Goal: Contribute content: Add original content to the website for others to see

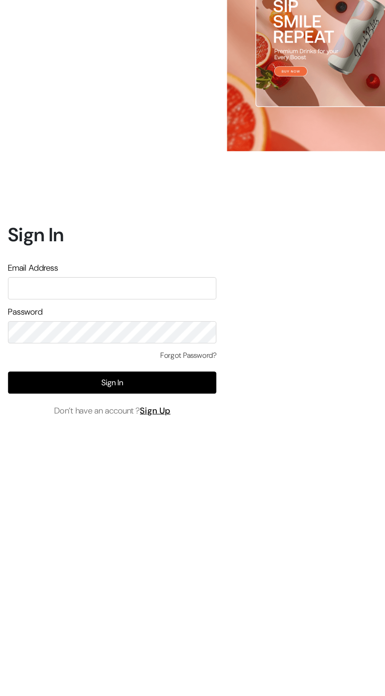
click at [48, 330] on input "text" at bounding box center [83, 321] width 154 height 16
type input "sirfsalebazaar@gmail.com"
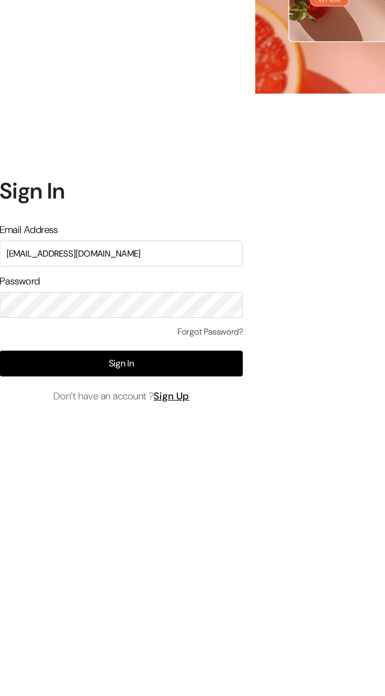
click at [62, 399] on button "Sign In" at bounding box center [83, 391] width 154 height 16
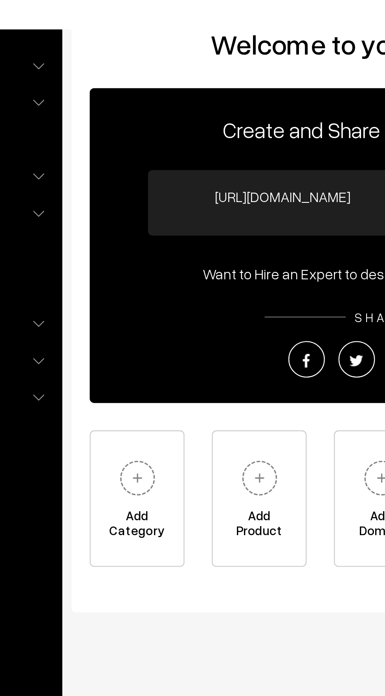
click at [185, 241] on img at bounding box center [191, 239] width 22 height 22
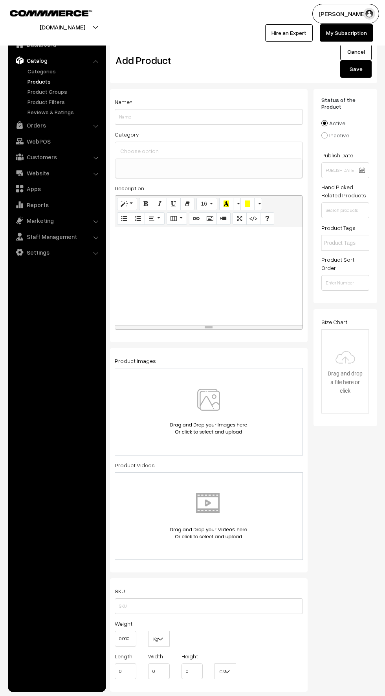
select select
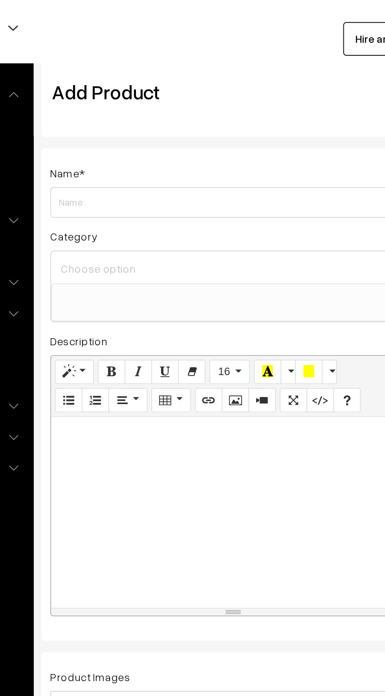
click at [126, 115] on input "Weight" at bounding box center [209, 117] width 188 height 16
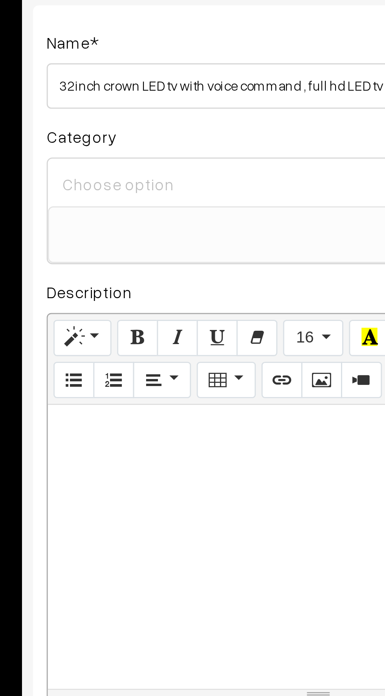
type input "32 inch crown LED tv with voice command , full hd LED tv"
click at [120, 151] on input at bounding box center [208, 150] width 181 height 11
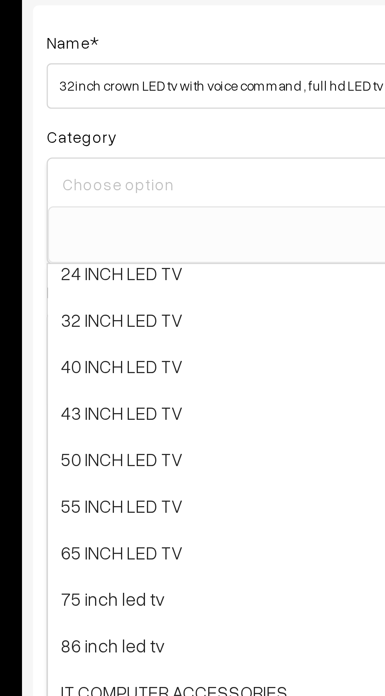
scroll to position [5, 0]
click at [126, 199] on span "32 INCH LED TV" at bounding box center [208, 198] width 187 height 16
select select "3"
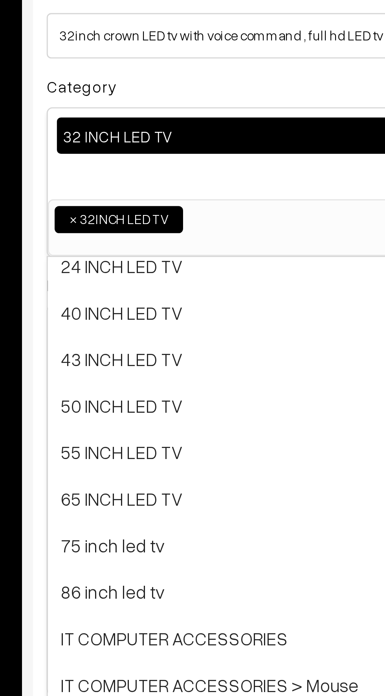
click at [174, 175] on ul "× 32 INCH LED TV" at bounding box center [208, 179] width 186 height 11
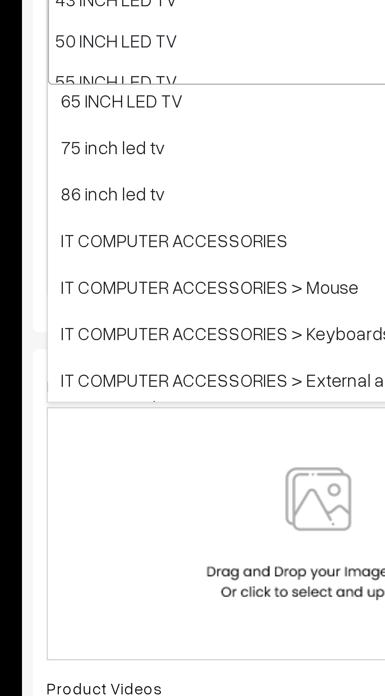
click at [108, 307] on div "Name * 32 inch crown LED tv with voice command , full hd LED tv Category 32 INC…" at bounding box center [208, 603] width 209 height 1029
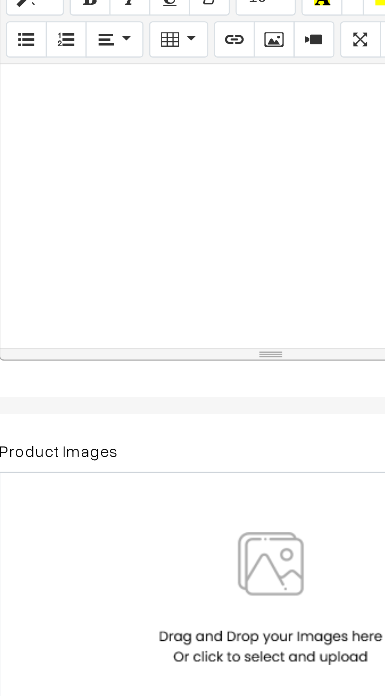
paste div
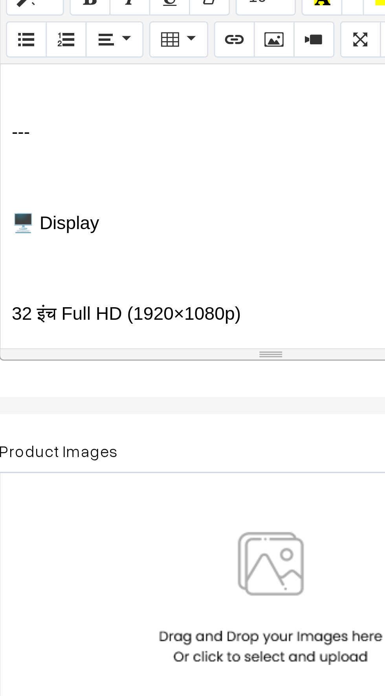
scroll to position [71, 0]
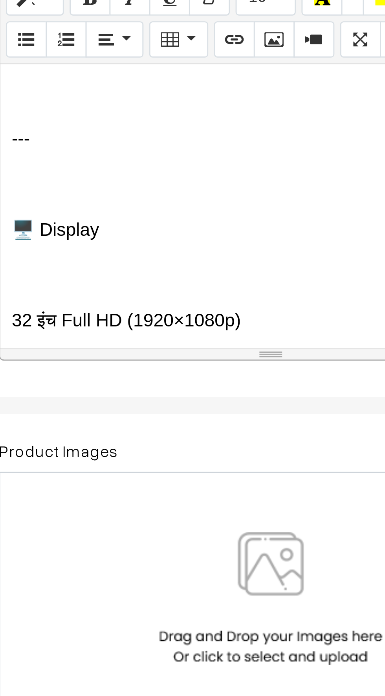
click at [131, 275] on div "📺 CROWN 32” Full HD Android Smart TV (2025 Model) 🇮🇳 मेड इन इंडिया | Latest Goo…" at bounding box center [208, 291] width 187 height 98
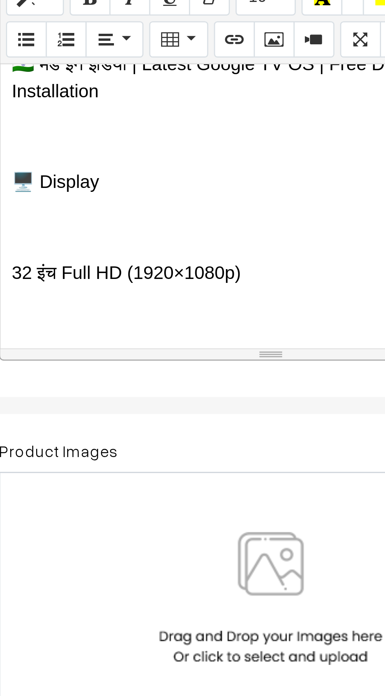
scroll to position [46, 0]
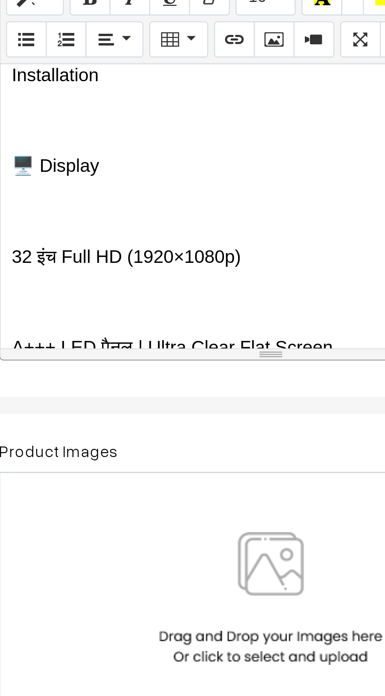
click at [131, 293] on p at bounding box center [208, 292] width 179 height 9
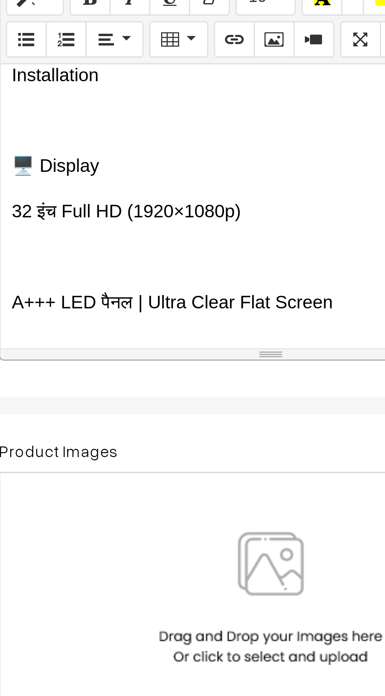
click at [132, 309] on p at bounding box center [208, 308] width 179 height 9
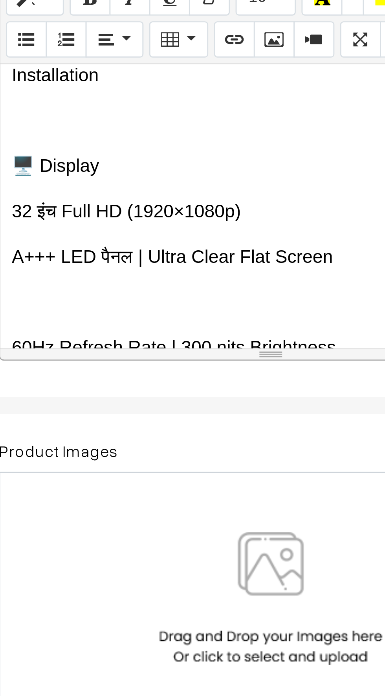
click at [131, 325] on p at bounding box center [208, 324] width 179 height 9
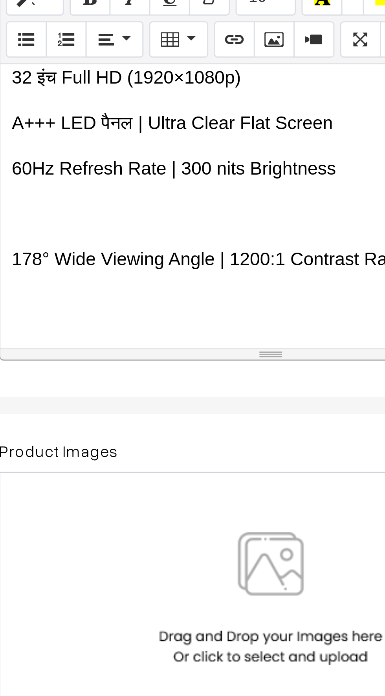
scroll to position [95, 0]
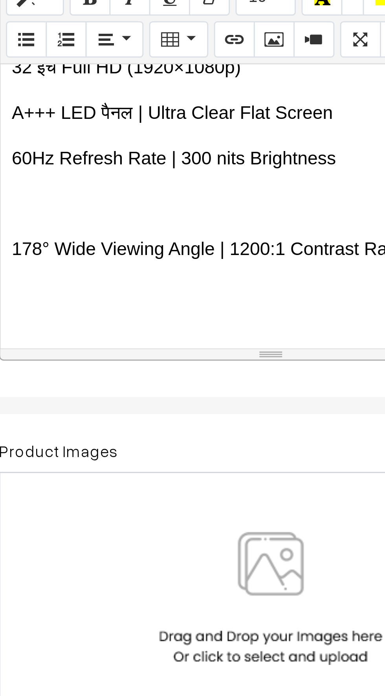
click at [134, 296] on div "📺 CROWN 32” Full HD Android Smart TV (2025 Model) 🇮🇳 मेड इन इंडिया | Latest Goo…" at bounding box center [208, 291] width 187 height 98
click at [129, 290] on p at bounding box center [208, 290] width 179 height 9
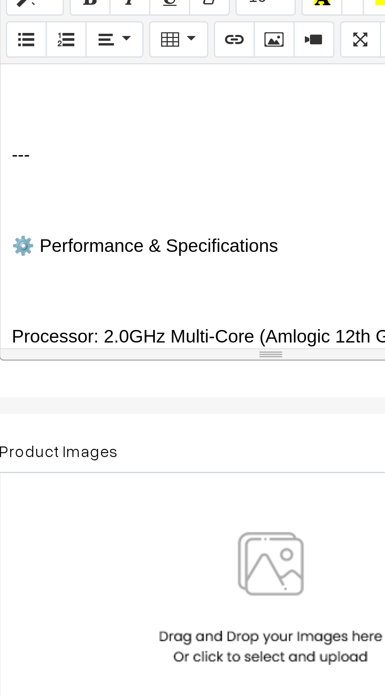
scroll to position [173, 0]
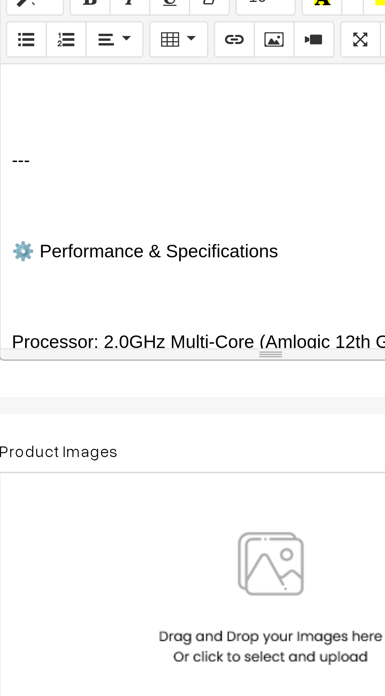
click at [130, 286] on p at bounding box center [208, 290] width 179 height 9
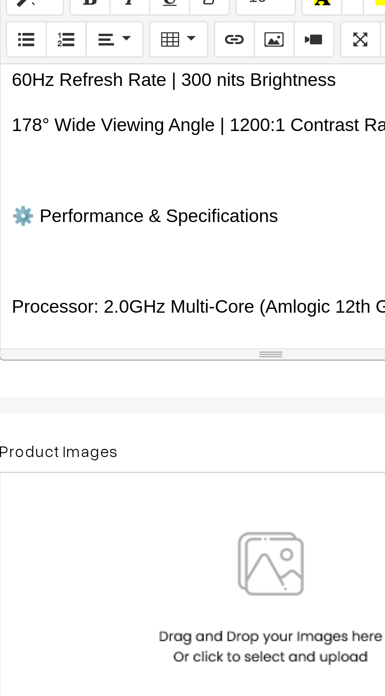
scroll to position [122, 0]
click at [130, 306] on p at bounding box center [208, 310] width 179 height 9
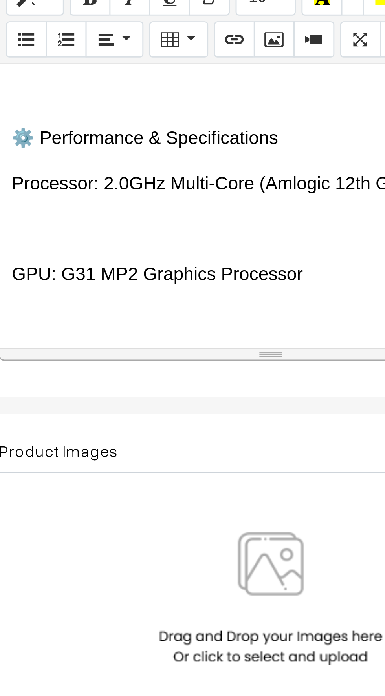
scroll to position [147, 0]
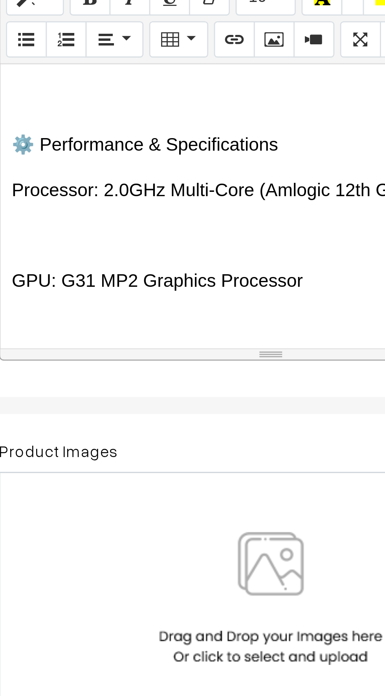
click at [134, 301] on p at bounding box center [208, 301] width 179 height 9
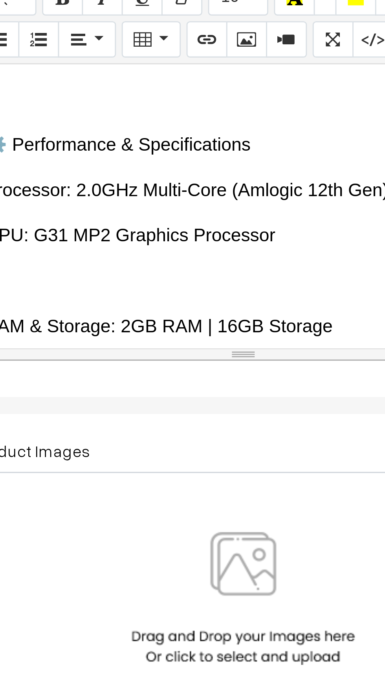
click at [141, 319] on p at bounding box center [208, 316] width 179 height 9
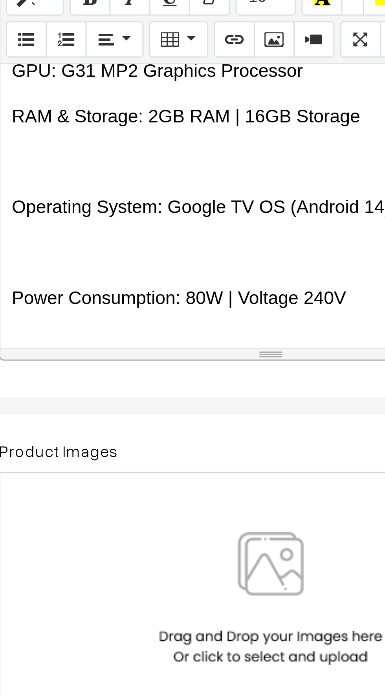
scroll to position [208, 0]
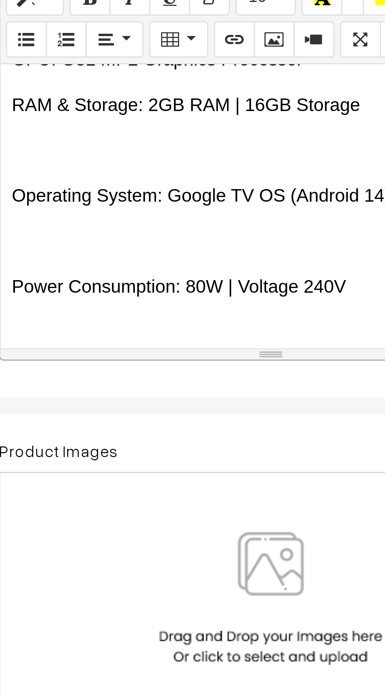
click at [126, 306] on p at bounding box center [208, 303] width 179 height 9
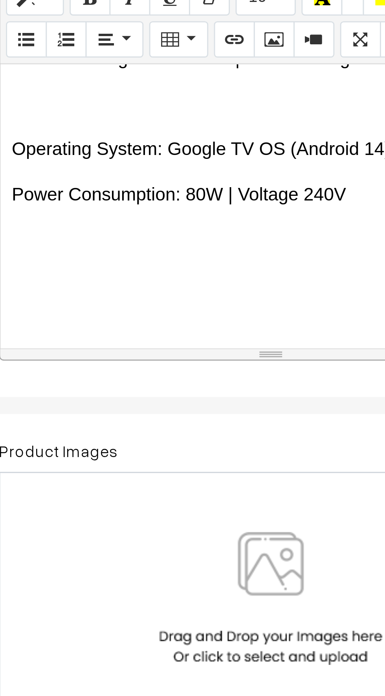
scroll to position [235, 0]
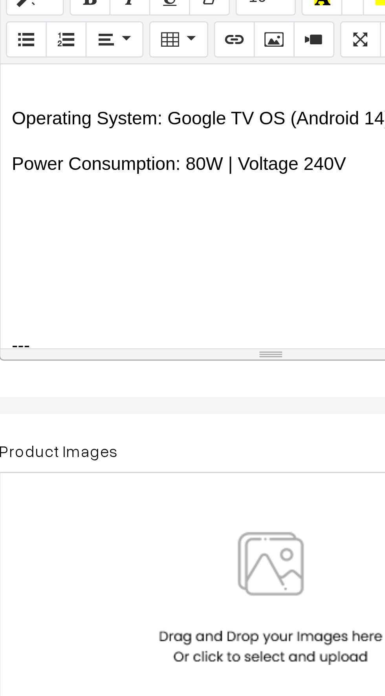
click at [136, 302] on div "📺 CROWN 32” Full HD Android Smart TV (2025 Model) 🇮🇳 मेड इन इंडिया | Latest Goo…" at bounding box center [208, 291] width 187 height 98
click at [137, 323] on p "---" at bounding box center [208, 323] width 179 height 9
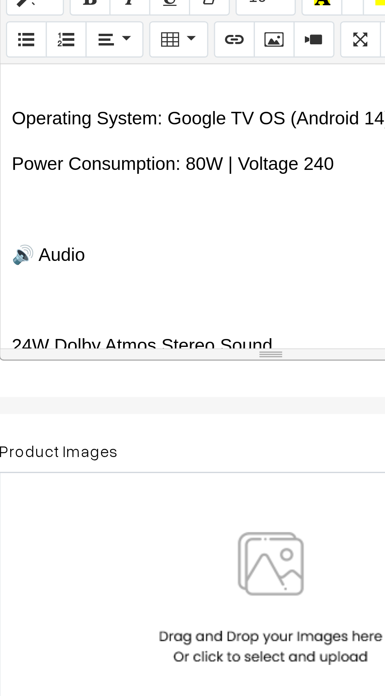
click at [128, 322] on p at bounding box center [208, 323] width 179 height 9
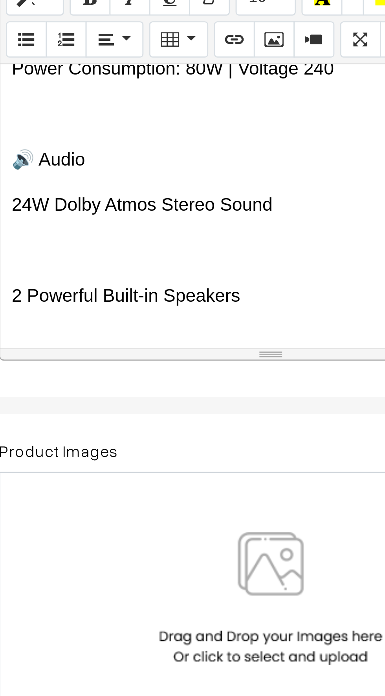
scroll to position [268, 0]
click at [131, 306] on p at bounding box center [208, 306] width 179 height 9
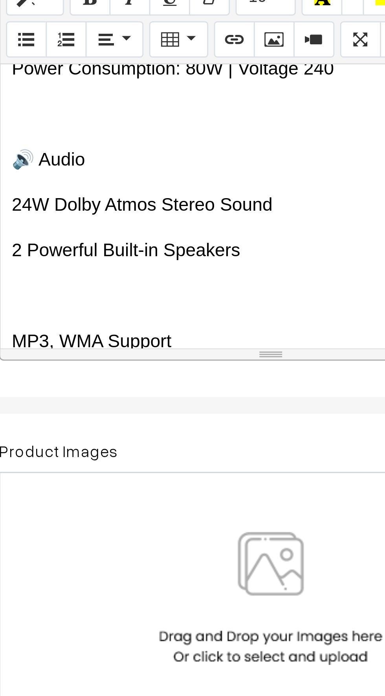
click at [130, 322] on p at bounding box center [208, 321] width 179 height 9
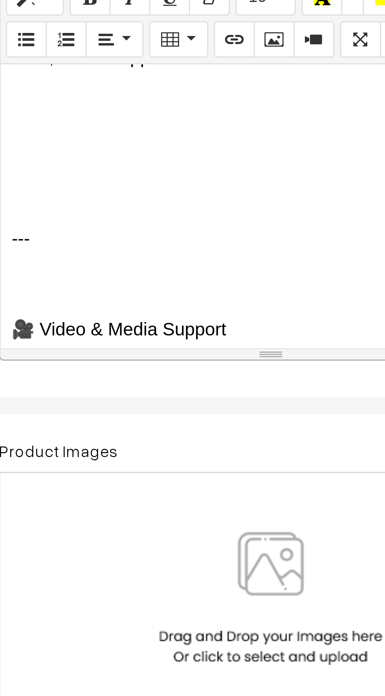
scroll to position [349, 0]
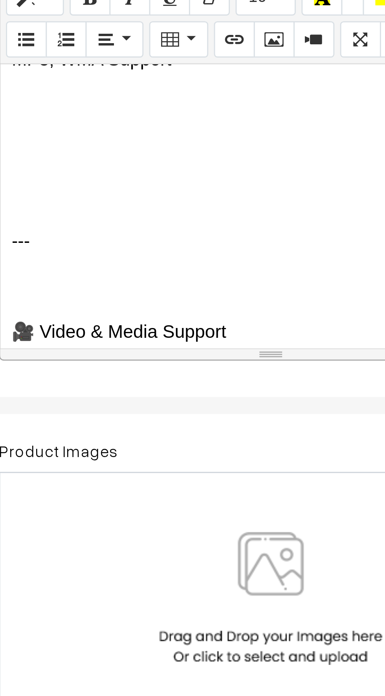
click at [135, 316] on p at bounding box center [208, 318] width 179 height 9
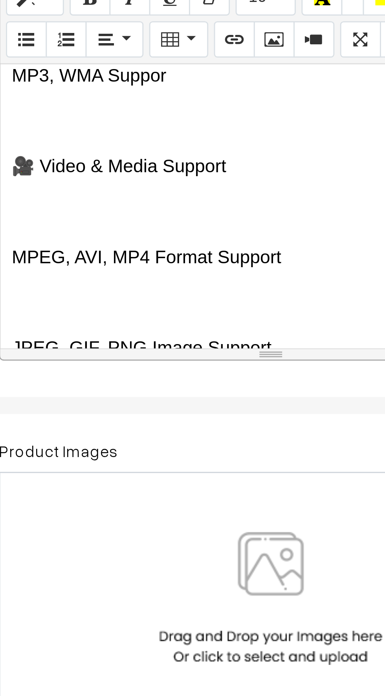
scroll to position [348, 0]
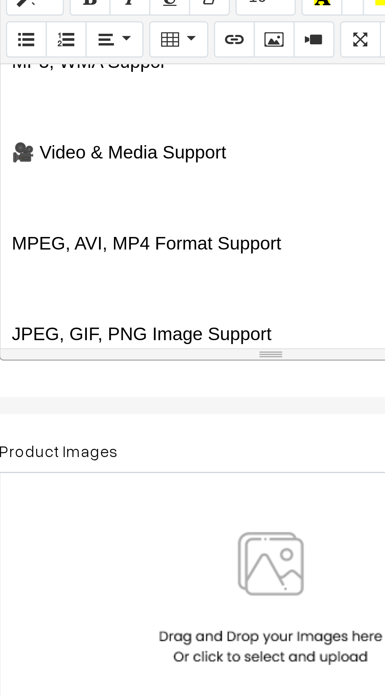
click at [136, 319] on p at bounding box center [208, 319] width 179 height 9
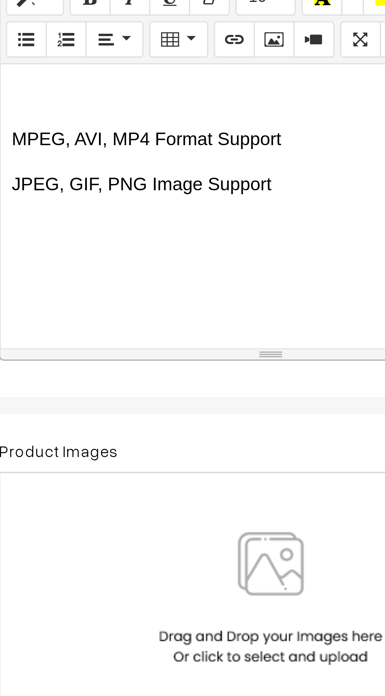
click at [135, 308] on div "📺 CROWN 32” Full HD Android Smart TV (2025 Model) 🇮🇳 मेड इन इंडिया | Latest Goo…" at bounding box center [208, 291] width 187 height 98
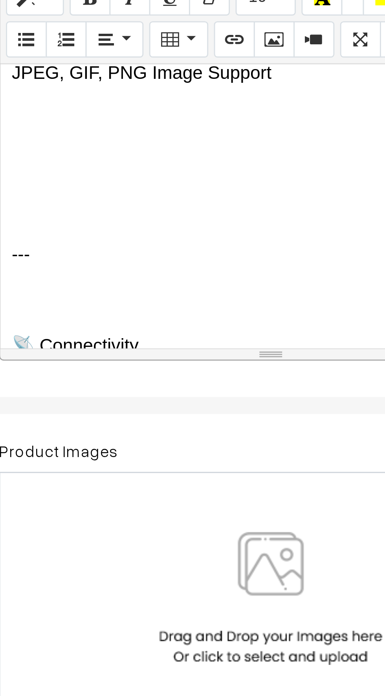
scroll to position [423, 0]
click at [134, 322] on p at bounding box center [208, 323] width 179 height 9
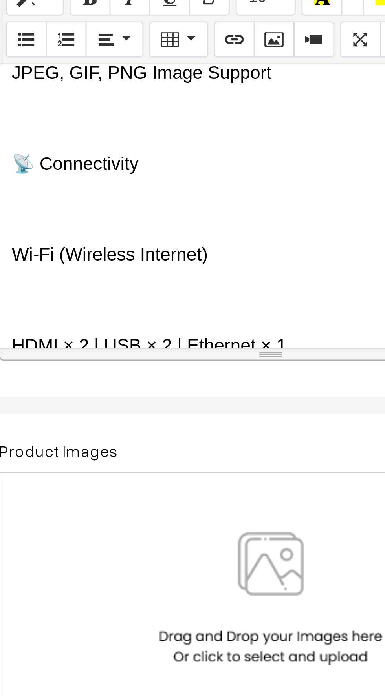
scroll to position [422, 0]
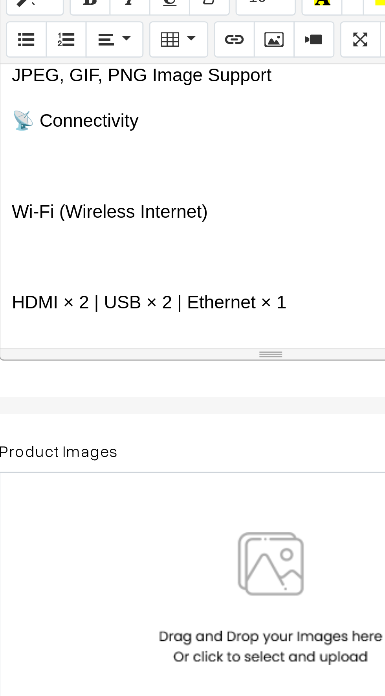
click at [131, 280] on p at bounding box center [208, 277] width 179 height 9
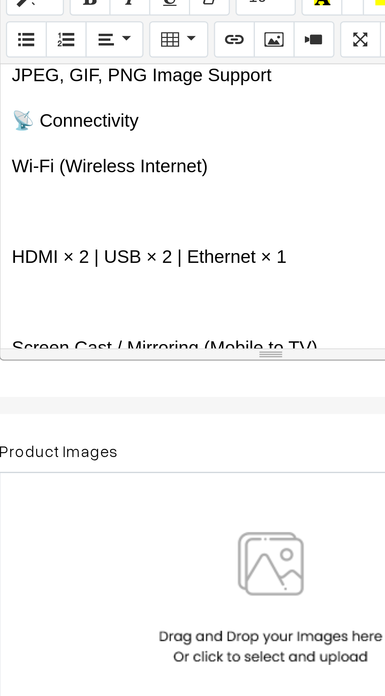
click at [119, 259] on p "📡 Connectivity" at bounding box center [208, 261] width 179 height 9
click at [126, 263] on p "📡 Connectivity" at bounding box center [208, 261] width 179 height 9
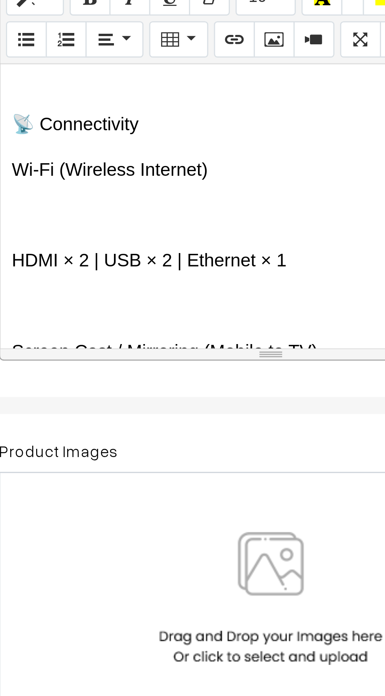
scroll to position [441, 0]
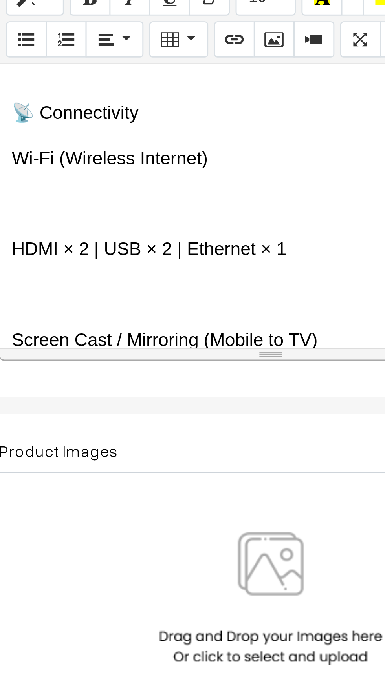
click at [134, 289] on p at bounding box center [208, 290] width 179 height 9
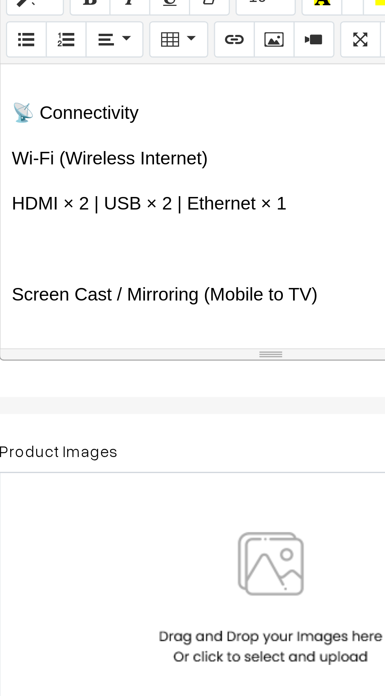
click at [130, 310] on div "📺 CROWN 32” Full HD Android Smart TV (2025 Model) 🇮🇳 मेड इन इंडिया | Latest Goo…" at bounding box center [208, 291] width 187 height 98
click at [127, 307] on p at bounding box center [208, 305] width 179 height 9
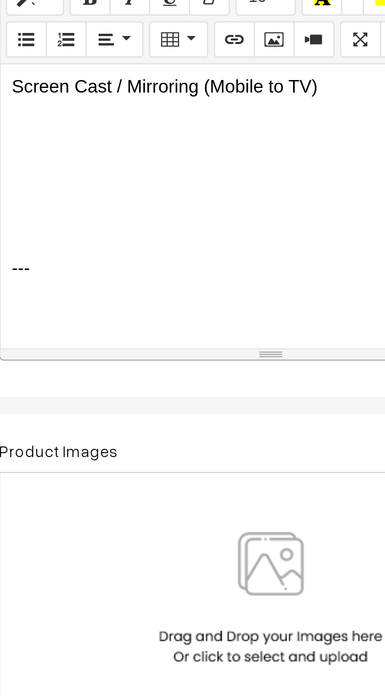
scroll to position [517, 0]
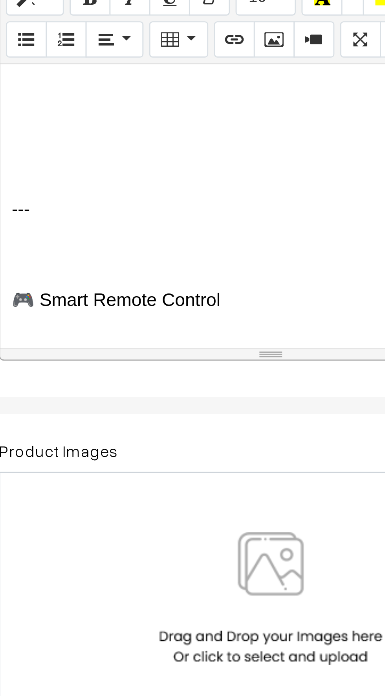
click at [135, 305] on p at bounding box center [208, 307] width 179 height 9
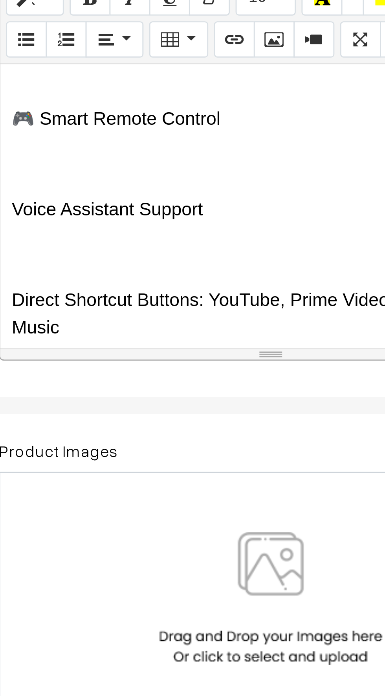
scroll to position [516, 0]
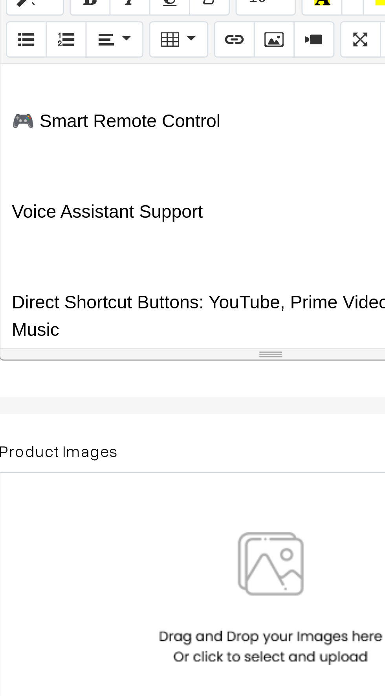
click at [130, 277] on p at bounding box center [208, 277] width 179 height 9
click at [127, 277] on p at bounding box center [208, 277] width 179 height 9
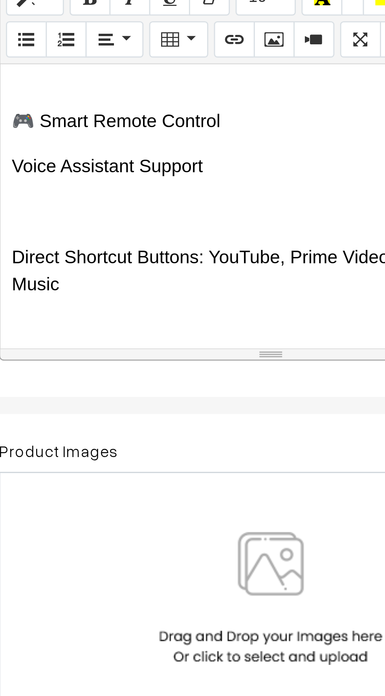
click at [131, 301] on div "📺 CROWN 32” Full HD Android Smart TV (2025 Model) 🇮🇳 मेड इन इंडिया | Latest Goo…" at bounding box center [208, 291] width 187 height 98
click at [129, 292] on p at bounding box center [208, 292] width 179 height 9
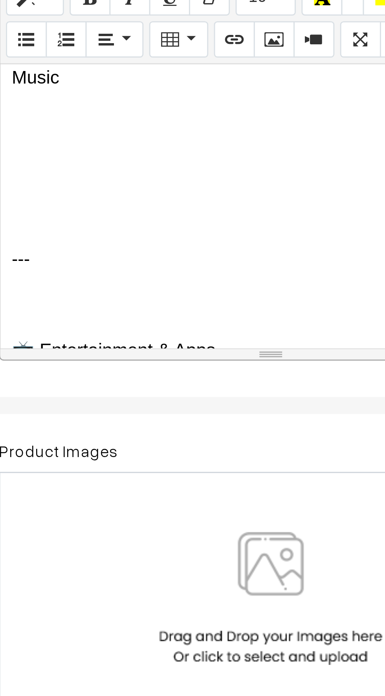
scroll to position [575, 0]
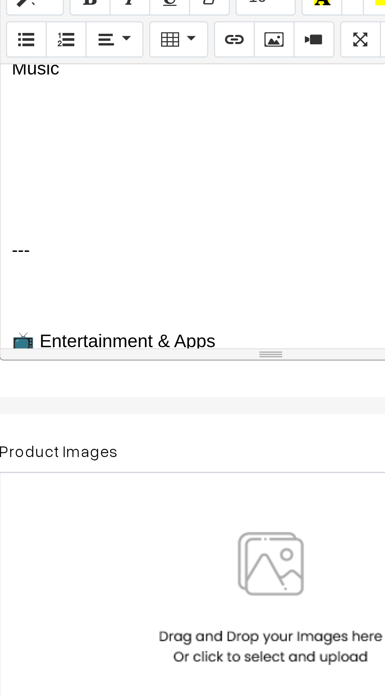
click at [140, 312] on div "📺 CROWN 32” Full HD Android Smart TV (2025 Model) 🇮🇳 मेड इन इंडिया | Latest Goo…" at bounding box center [208, 291] width 187 height 98
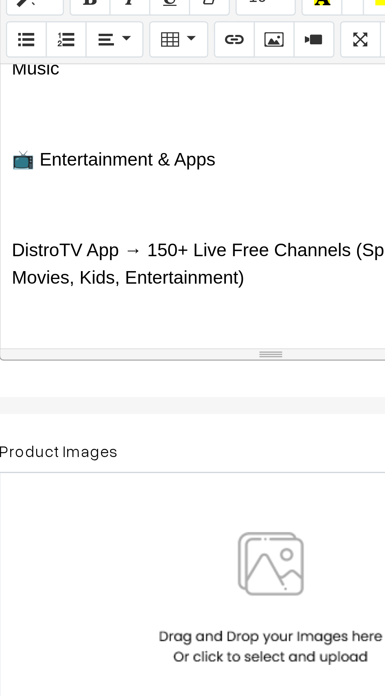
scroll to position [573, 0]
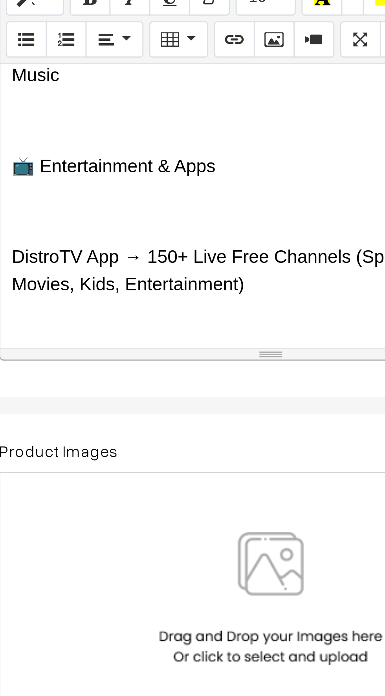
click at [131, 295] on p at bounding box center [208, 292] width 179 height 9
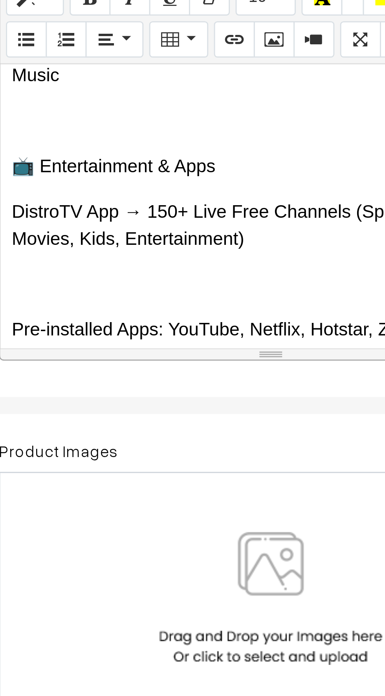
click at [132, 317] on p at bounding box center [208, 318] width 179 height 9
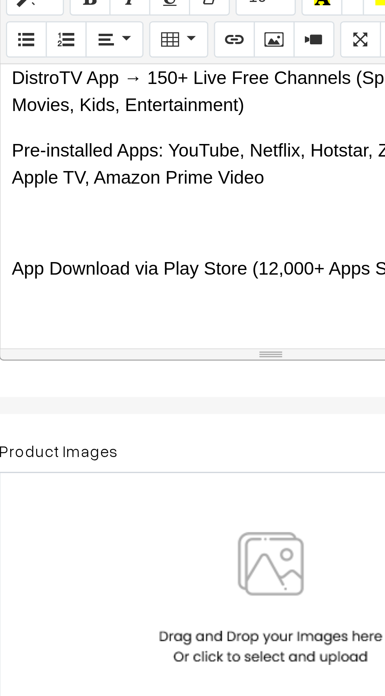
scroll to position [622, 0]
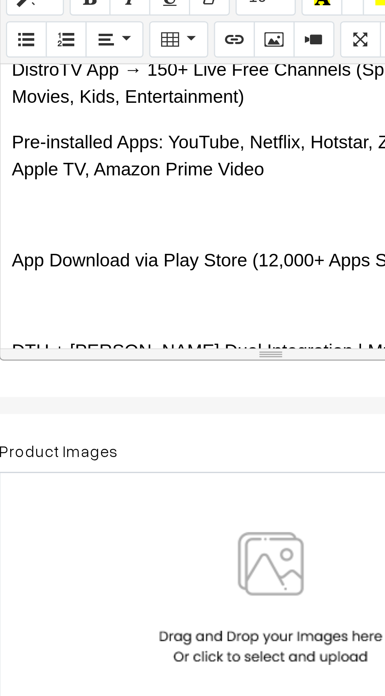
click at [144, 292] on p at bounding box center [208, 294] width 179 height 9
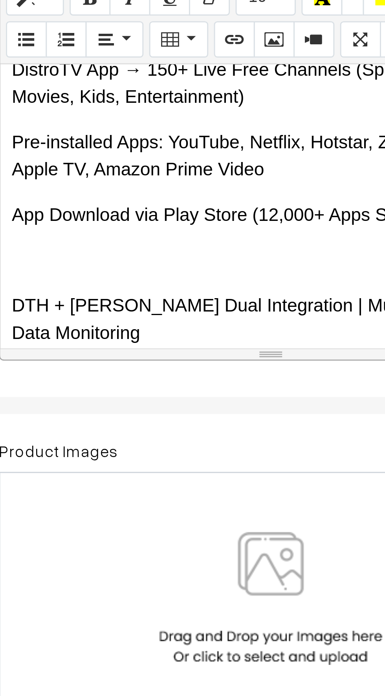
click at [137, 314] on p at bounding box center [208, 309] width 179 height 9
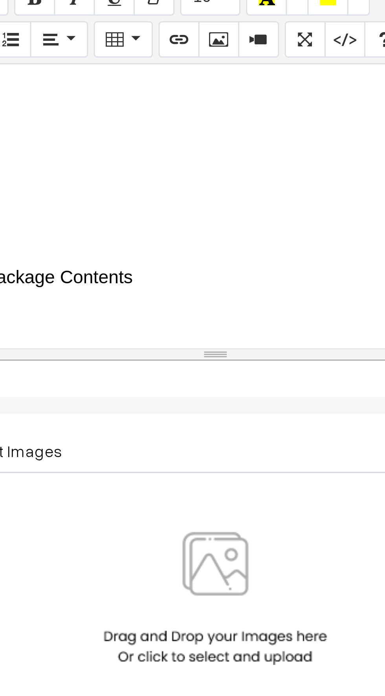
scroll to position [722, 0]
click at [156, 292] on div "📺 CROWN 32” Full HD Android Smart TV (2025 Model) 🇮🇳 मेड इन इंडिया | Latest Goo…" at bounding box center [208, 291] width 187 height 98
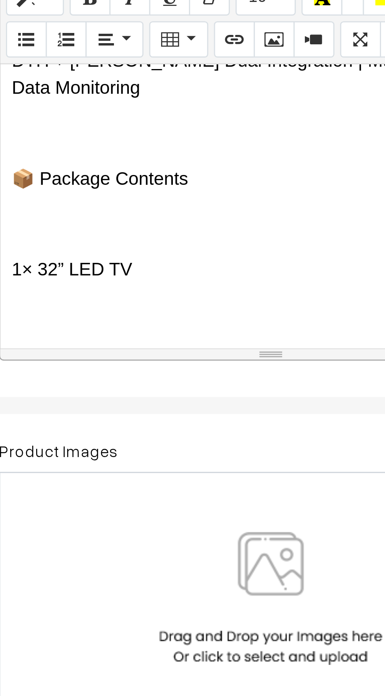
scroll to position [699, 0]
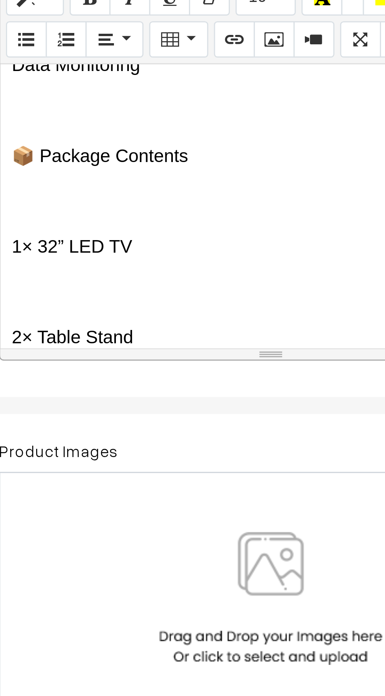
click at [137, 292] on p at bounding box center [208, 289] width 179 height 9
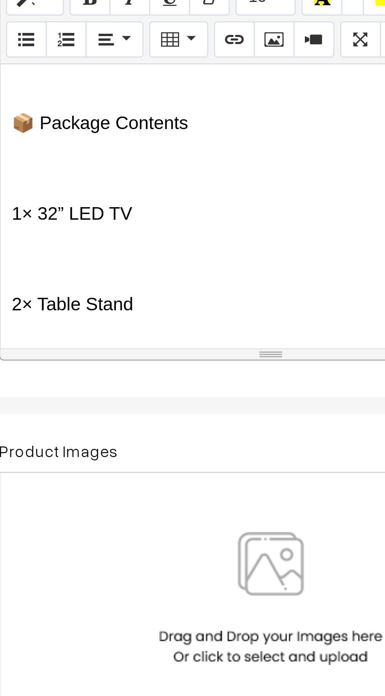
scroll to position [717, 0]
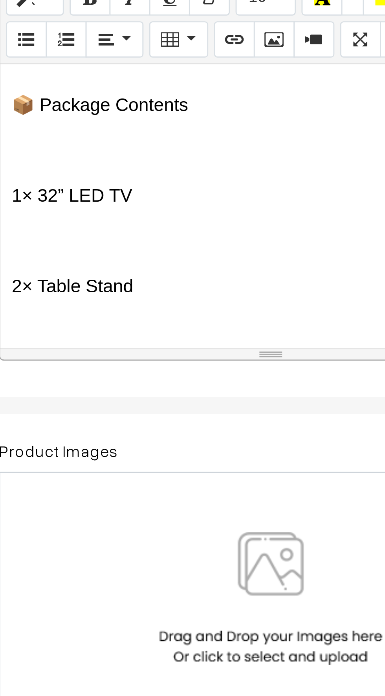
click at [140, 300] on p at bounding box center [208, 303] width 179 height 9
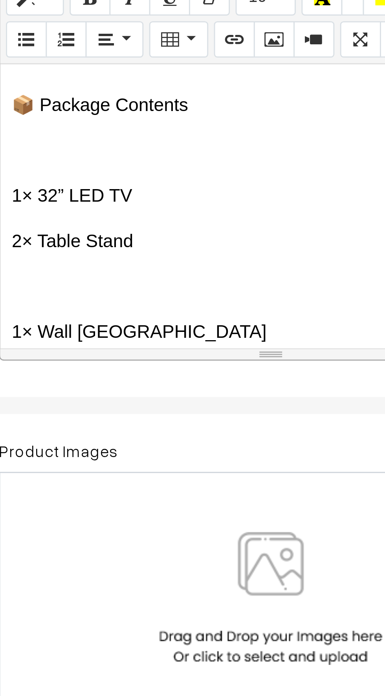
click at [137, 314] on p at bounding box center [208, 318] width 179 height 9
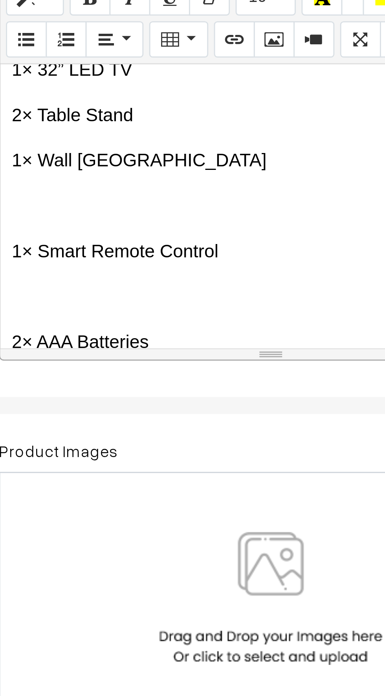
scroll to position [761, 0]
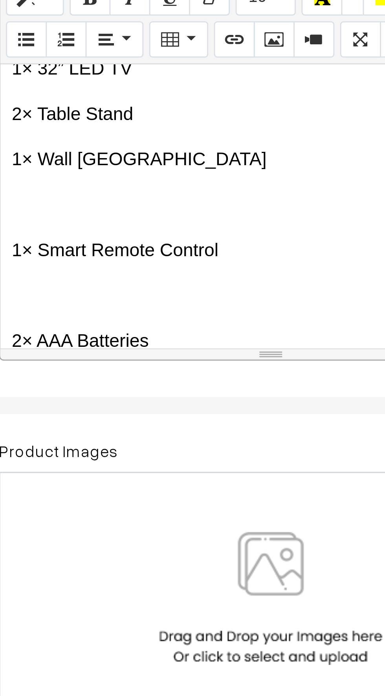
click at [139, 294] on p at bounding box center [208, 290] width 179 height 9
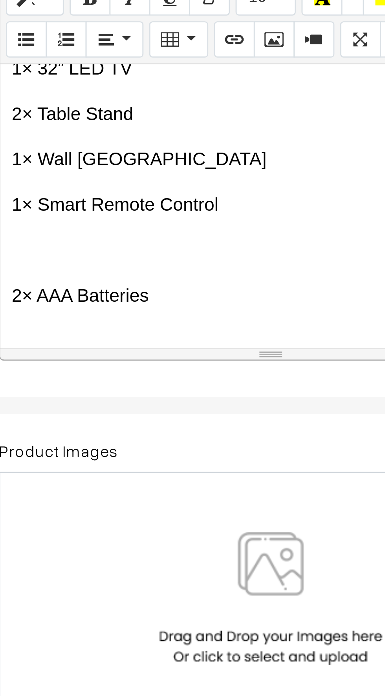
click at [137, 317] on p "2× AAA Batteries" at bounding box center [208, 321] width 179 height 9
click at [135, 304] on p at bounding box center [208, 306] width 179 height 9
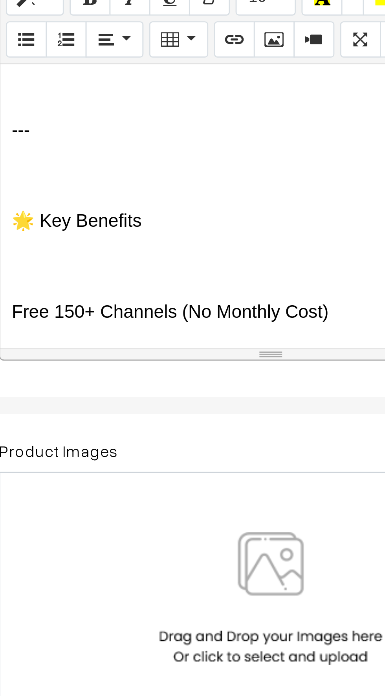
scroll to position [865, 0]
click at [140, 284] on p at bounding box center [208, 280] width 179 height 9
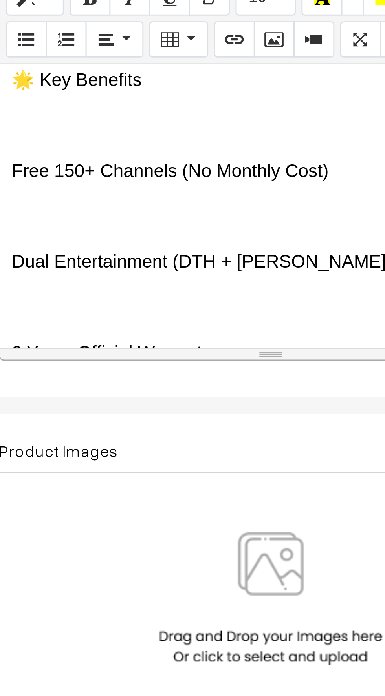
scroll to position [914, 0]
click at [141, 293] on p at bounding box center [208, 294] width 179 height 9
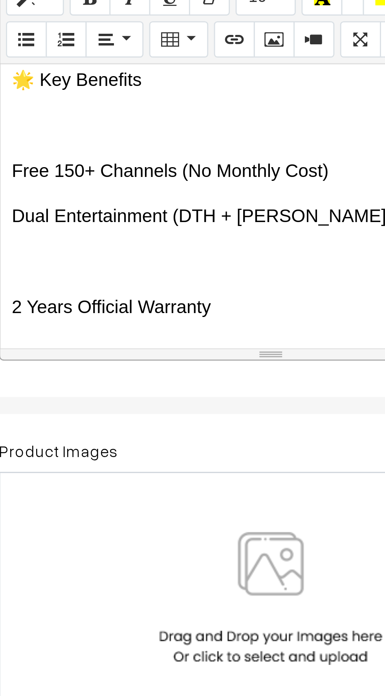
click at [136, 308] on p at bounding box center [208, 310] width 179 height 9
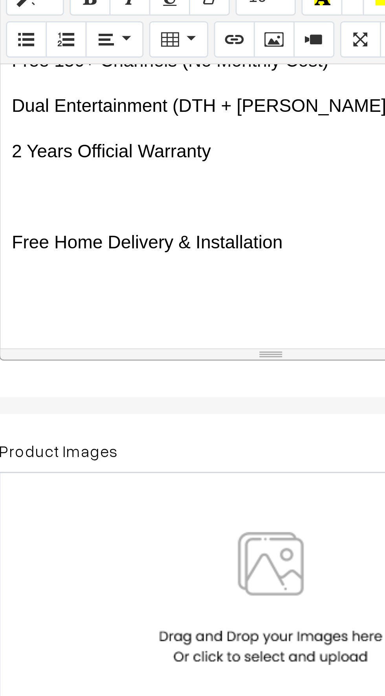
scroll to position [948, 0]
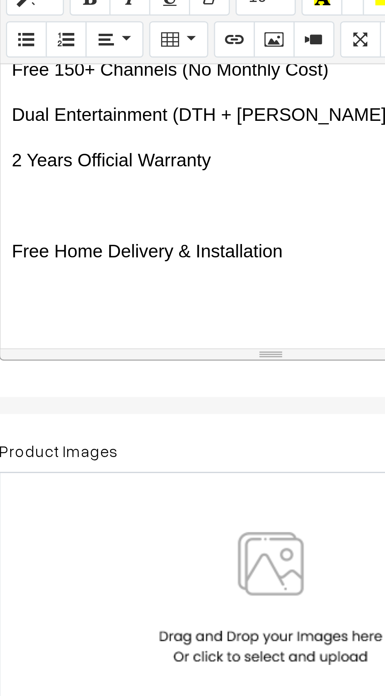
click at [140, 290] on p at bounding box center [208, 290] width 179 height 9
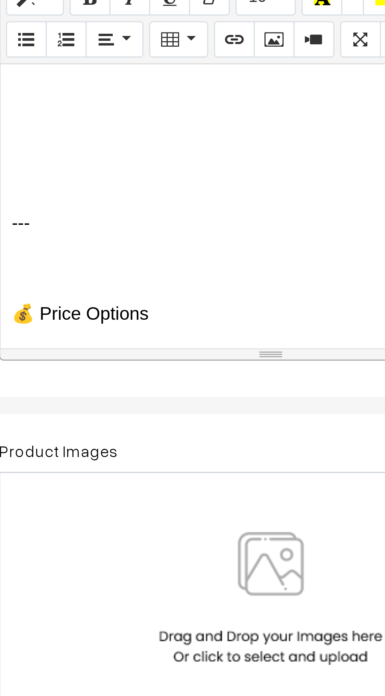
scroll to position [1008, 0]
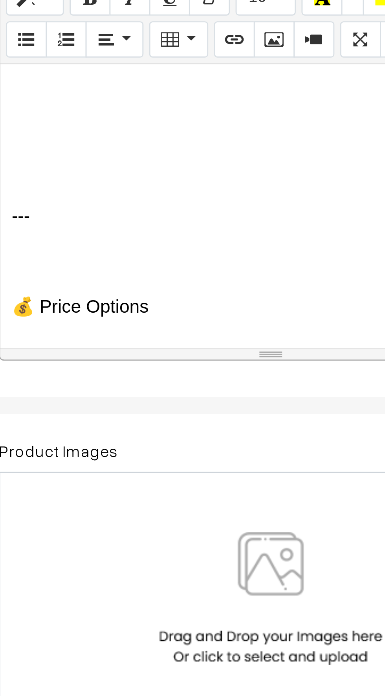
click at [139, 299] on div "📺 CROWN 32” Full HD Android Smart TV (2025 Model) 🇮🇳 मेड इन इंडिया | Latest Goo…" at bounding box center [208, 291] width 187 height 98
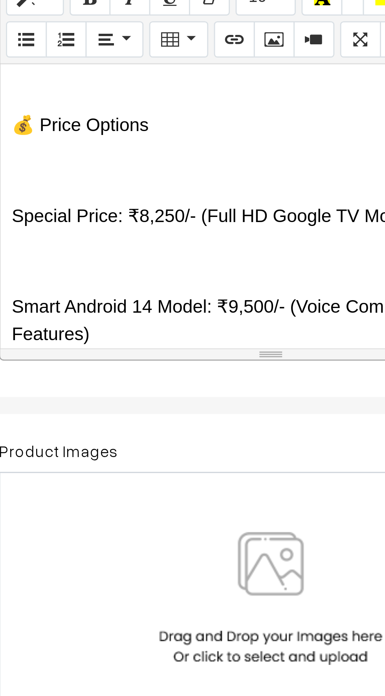
click at [130, 284] on div "📺 CROWN 32” Full HD Android Smart TV (2025 Model) 🇮🇳 मेड इन इंडिया | Latest Goo…" at bounding box center [208, 291] width 187 height 98
click at [129, 317] on div "📺 CROWN 32” Full HD Android Smart TV (2025 Model) 🇮🇳 मेड इन इंडिया | Latest Goo…" at bounding box center [208, 291] width 187 height 98
click at [126, 312] on p at bounding box center [208, 310] width 179 height 9
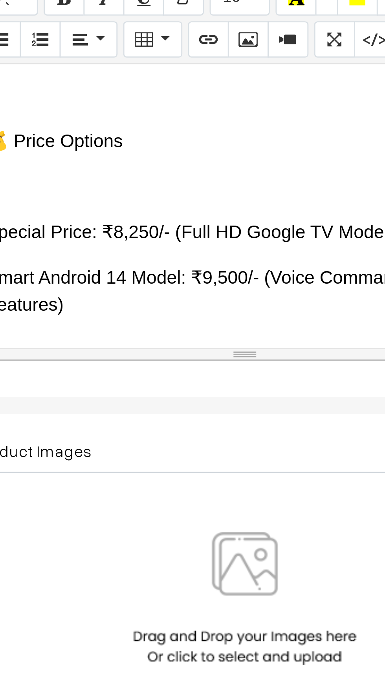
scroll to position [1002, 0]
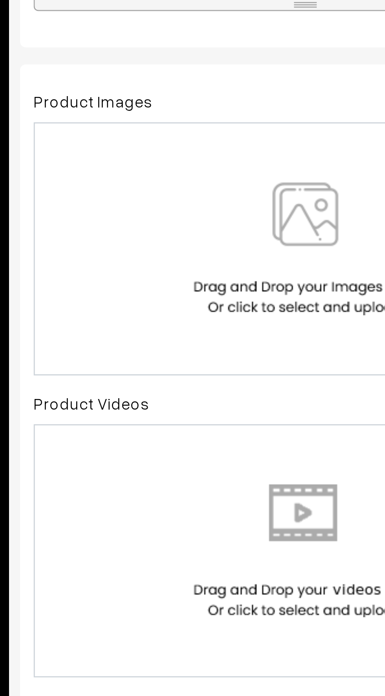
click at [210, 423] on img at bounding box center [208, 427] width 81 height 46
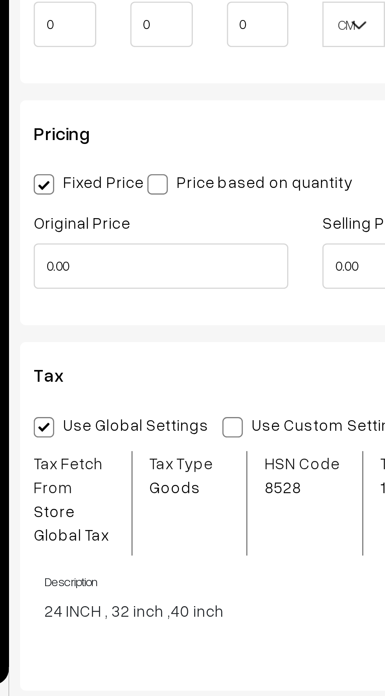
scroll to position [221, 0]
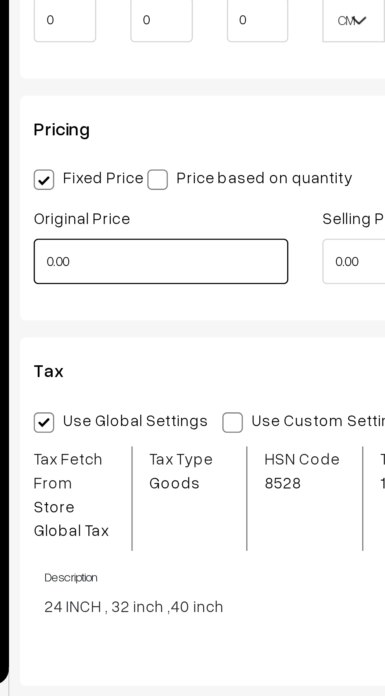
click at [131, 544] on input "0.00" at bounding box center [159, 546] width 88 height 16
type input "0"
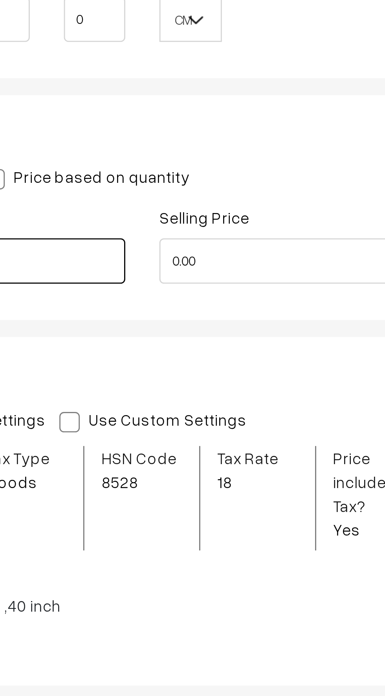
type input "1400"
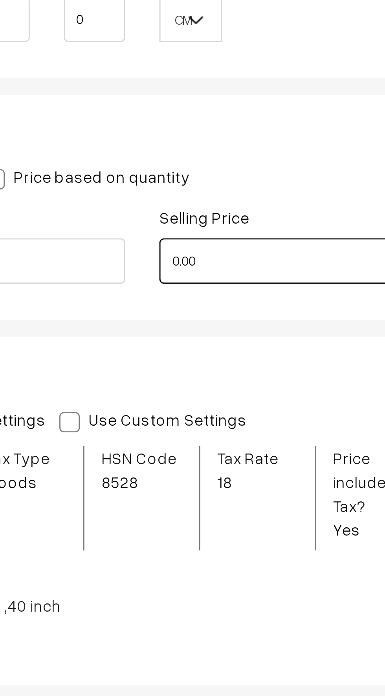
click at [236, 547] on input "0.00" at bounding box center [258, 546] width 88 height 16
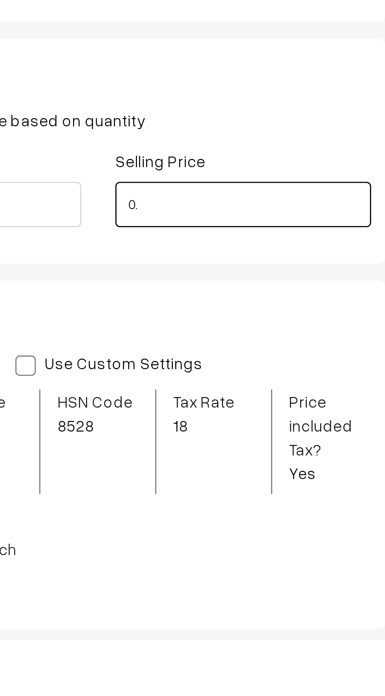
type input "0"
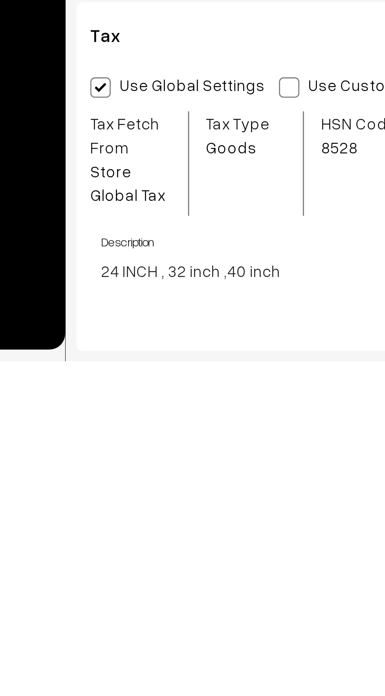
type input "9500"
click at [180, 602] on span at bounding box center [183, 601] width 7 height 7
click at [180, 602] on input "Use Custom Settings" at bounding box center [182, 600] width 5 height 5
radio input "true"
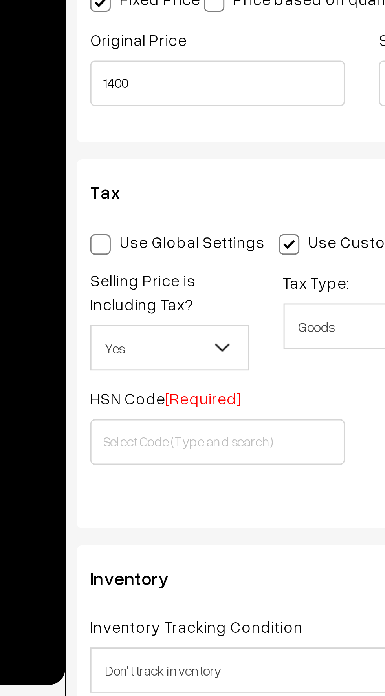
scroll to position [284, 0]
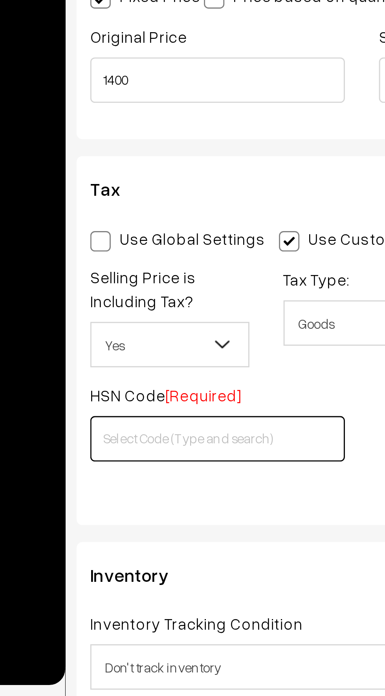
click at [128, 609] on input "text" at bounding box center [159, 607] width 88 height 16
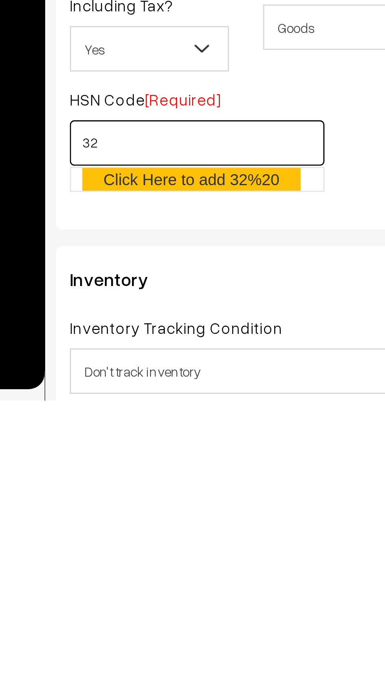
type input "3"
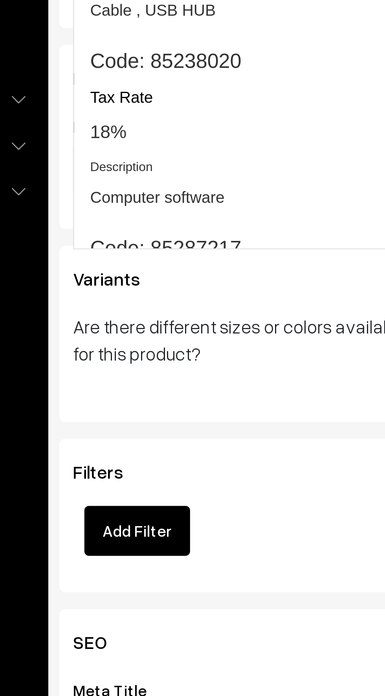
scroll to position [945, 0]
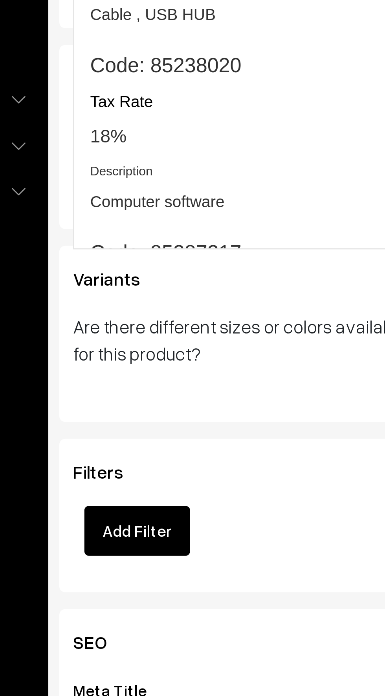
click at [129, 237] on span "18%" at bounding box center [126, 234] width 13 height 7
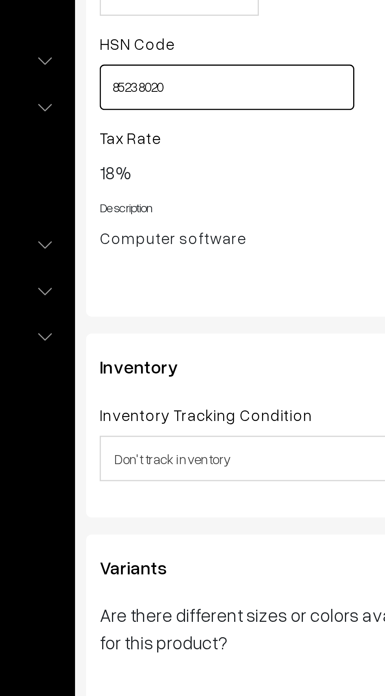
scroll to position [724, 0]
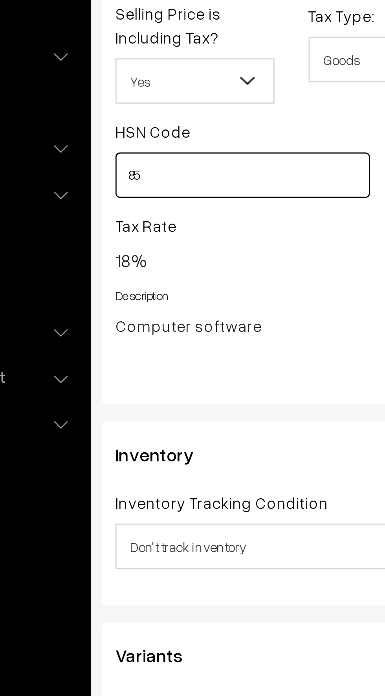
type input "8"
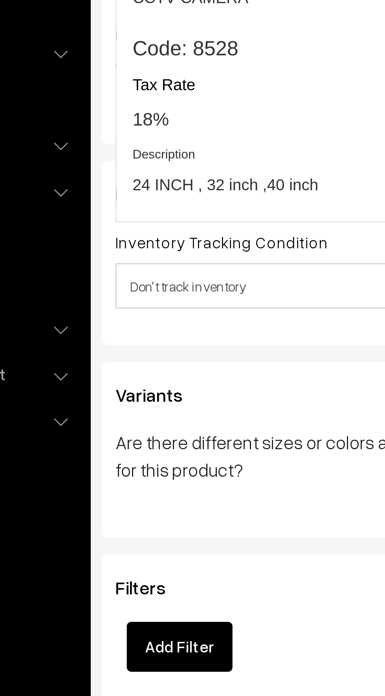
scroll to position [747, 0]
click at [134, 171] on span "24 INCH , 32 inch ,40 inch" at bounding box center [152, 171] width 64 height 8
type input "8528"
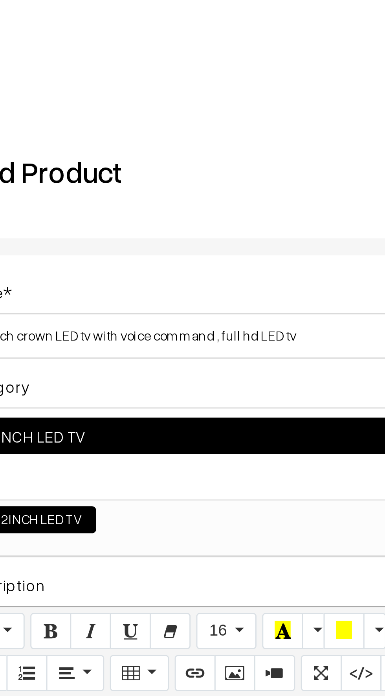
scroll to position [0, 0]
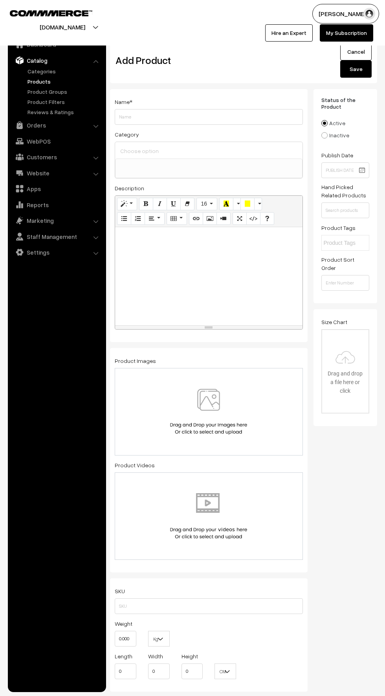
select select
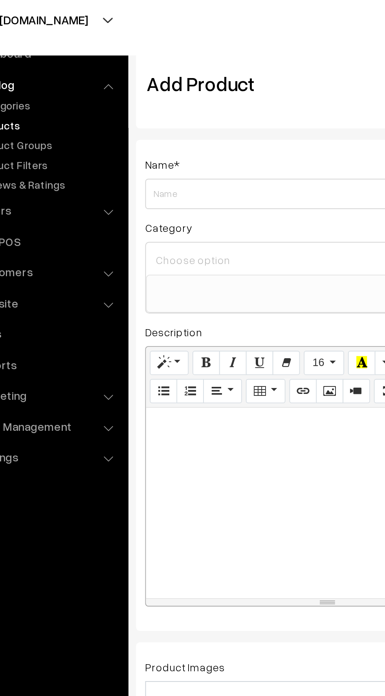
click at [122, 151] on input at bounding box center [208, 150] width 181 height 11
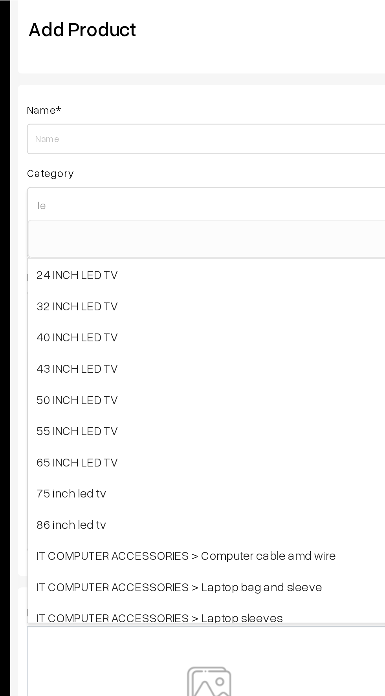
type input "le"
click at [131, 203] on span "32 INCH LED TV" at bounding box center [208, 203] width 187 height 16
select select "3"
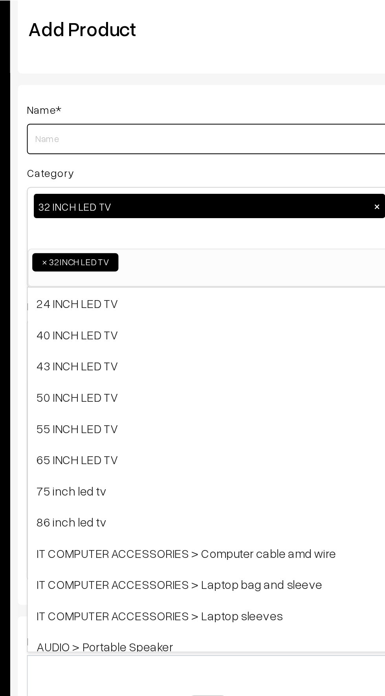
click at [130, 115] on input "Weight" at bounding box center [209, 117] width 188 height 16
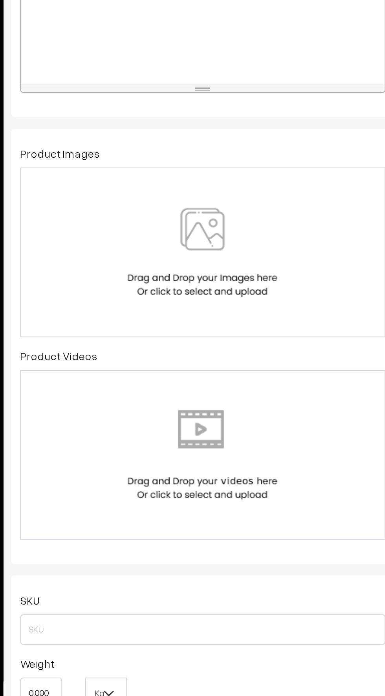
type input "32 inch crown LED tv with voice command"
click at [205, 430] on img at bounding box center [208, 427] width 81 height 46
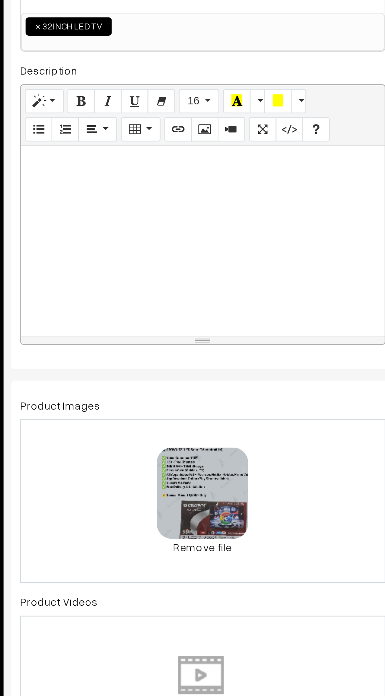
click at [139, 299] on div at bounding box center [208, 291] width 187 height 98
paste div
click at [139, 296] on p "---" at bounding box center [208, 292] width 179 height 9
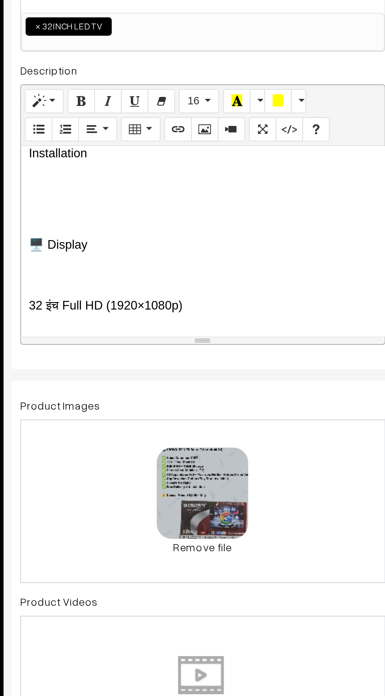
click at [130, 279] on p at bounding box center [208, 277] width 179 height 9
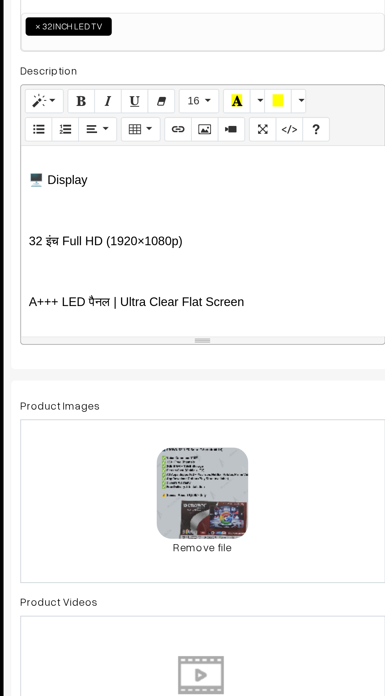
scroll to position [82, 0]
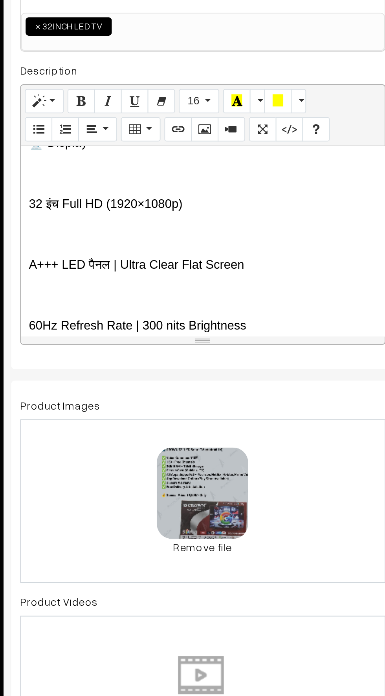
click at [137, 286] on p at bounding box center [208, 287] width 179 height 9
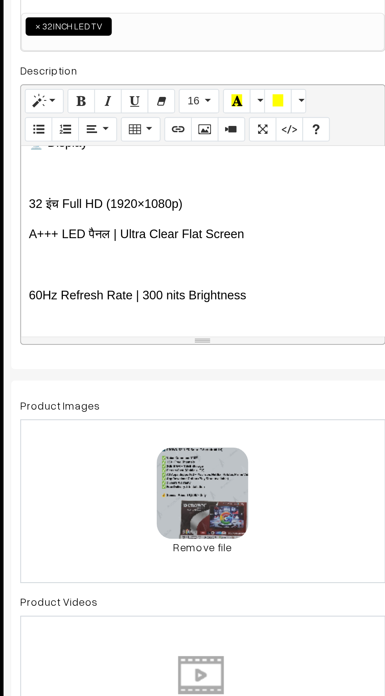
click at [139, 299] on p at bounding box center [208, 303] width 179 height 9
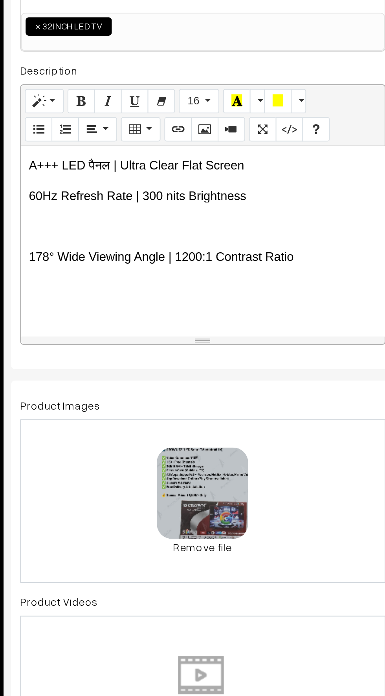
scroll to position [117, 0]
click at [143, 285] on p at bounding box center [208, 283] width 179 height 9
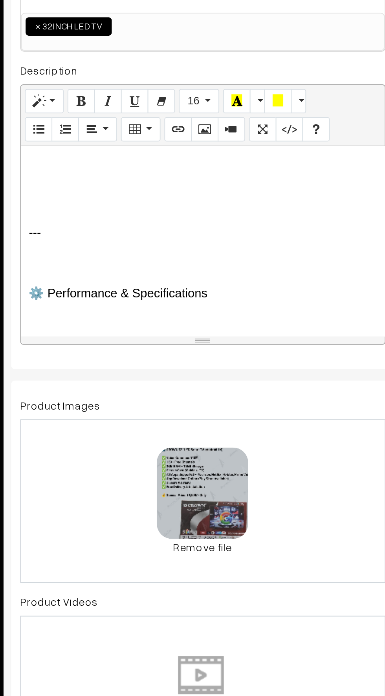
scroll to position [178, 0]
click at [143, 286] on p "---" at bounding box center [208, 286] width 179 height 9
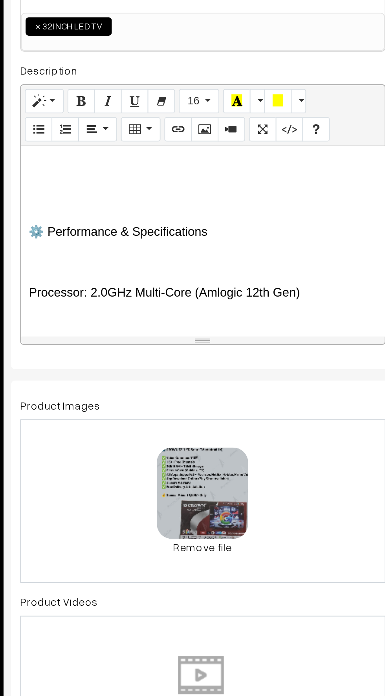
click at [138, 272] on p at bounding box center [208, 270] width 179 height 9
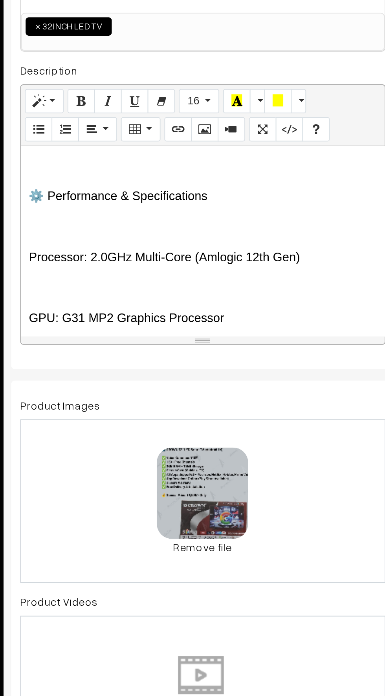
scroll to position [180, 0]
click at [134, 311] on p at bounding box center [208, 315] width 179 height 9
click at [137, 311] on p at bounding box center [208, 315] width 179 height 9
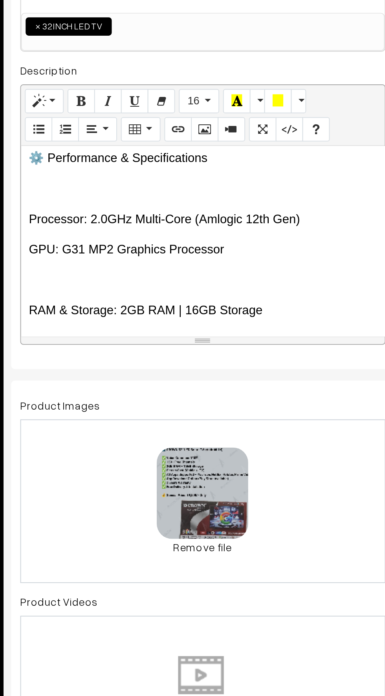
scroll to position [226, 0]
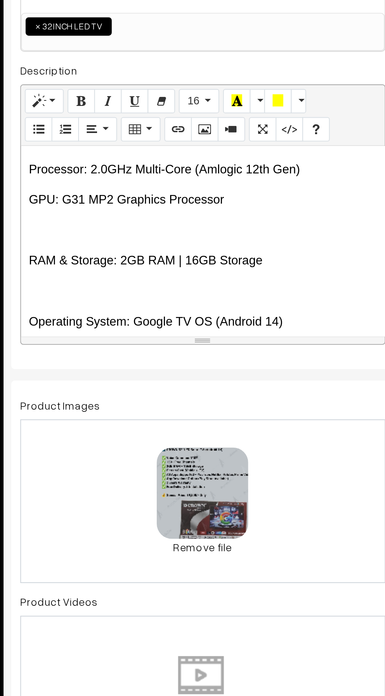
click at [141, 285] on p at bounding box center [208, 285] width 179 height 9
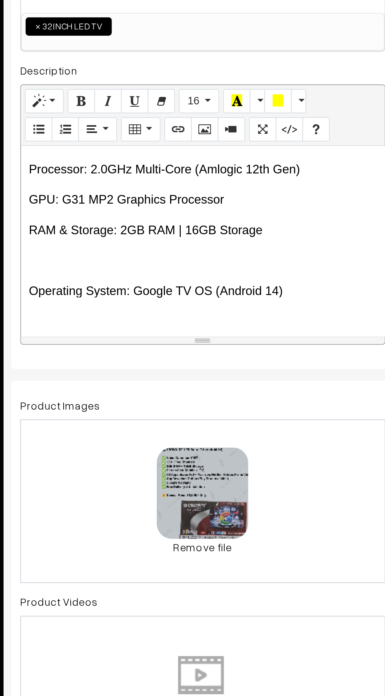
click at [138, 303] on p at bounding box center [208, 301] width 179 height 9
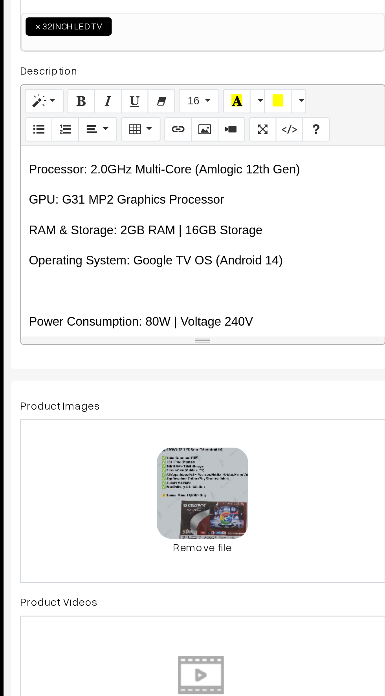
click at [136, 312] on p at bounding box center [208, 316] width 179 height 9
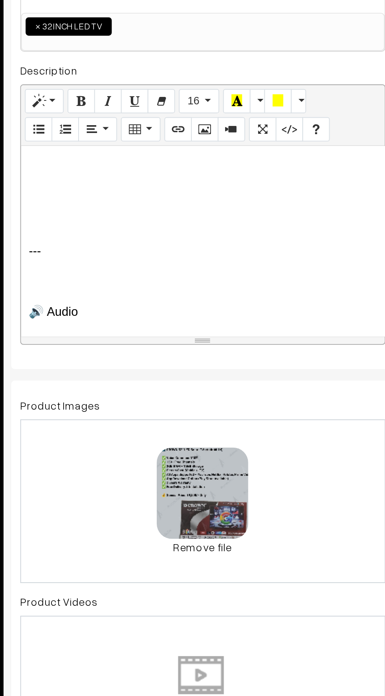
scroll to position [310, 0]
click at [142, 299] on p "---" at bounding box center [208, 295] width 179 height 9
click at [130, 291] on p at bounding box center [208, 295] width 179 height 9
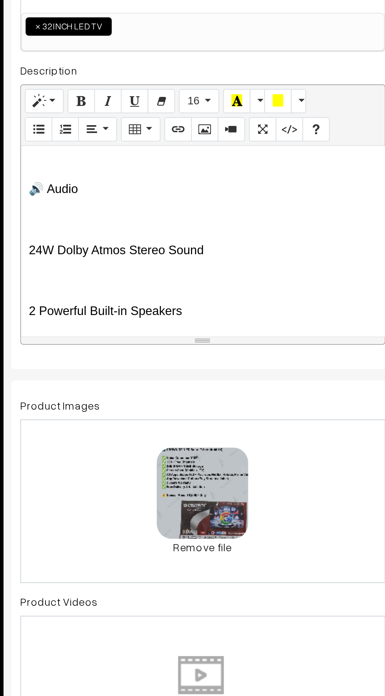
click at [129, 308] on p at bounding box center [208, 311] width 179 height 9
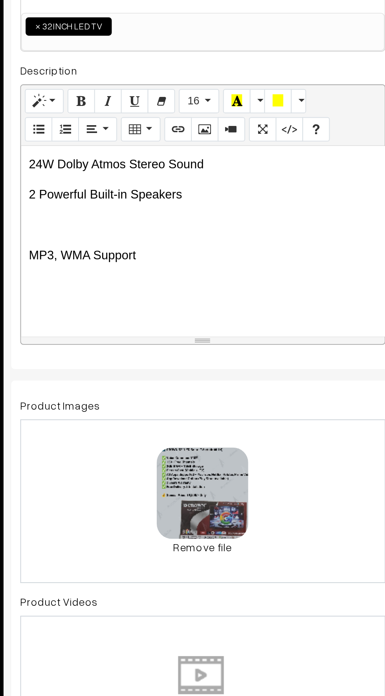
scroll to position [354, 0]
click at [134, 283] on p at bounding box center [208, 283] width 179 height 9
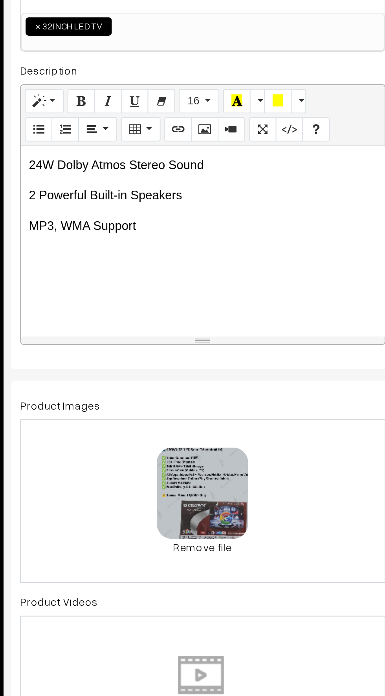
click at [133, 307] on div "📺 CROWN 32” Full HD Android Smart TV (2025 Model) 🇮🇳 मेड इन इंडिया | Latest Goo…" at bounding box center [208, 291] width 187 height 98
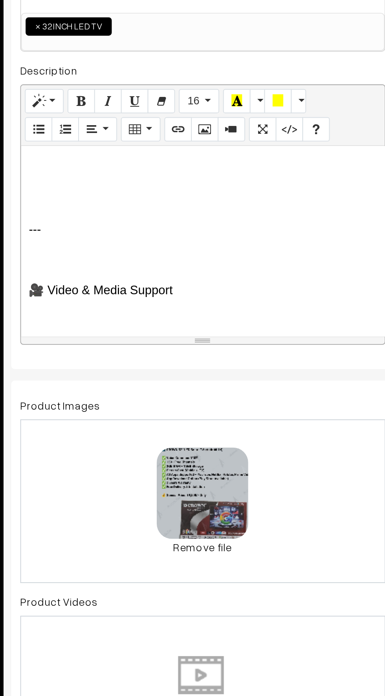
scroll to position [415, 0]
click at [139, 298] on p at bounding box center [208, 300] width 179 height 9
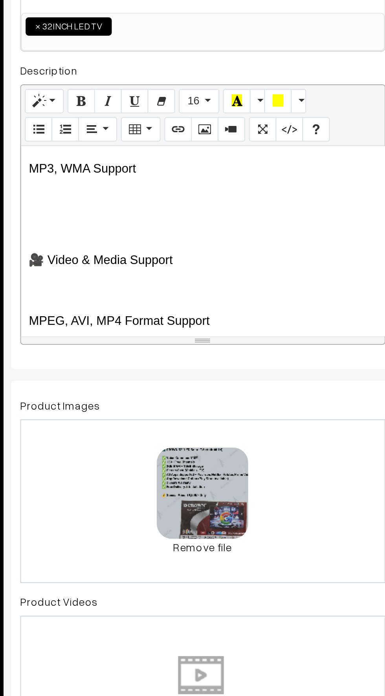
scroll to position [374, 0]
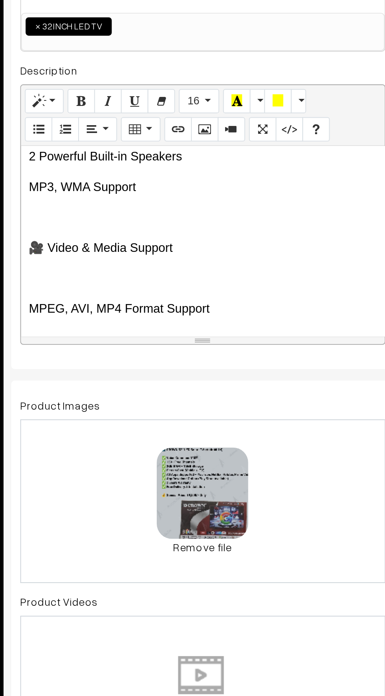
click at [136, 311] on p at bounding box center [208, 310] width 179 height 9
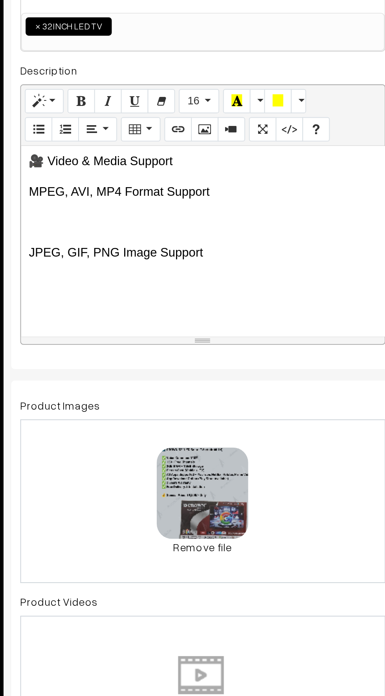
scroll to position [419, 0]
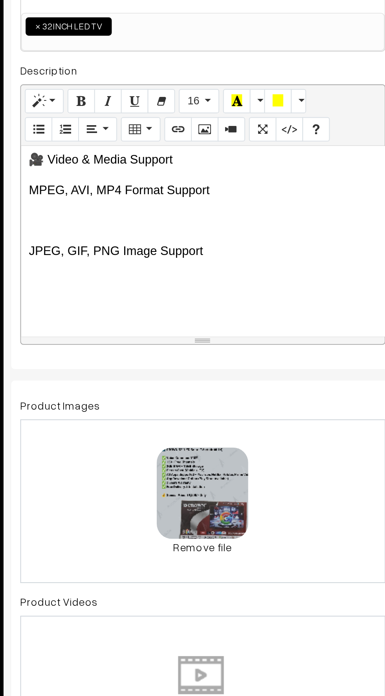
click at [137, 281] on p at bounding box center [208, 280] width 179 height 9
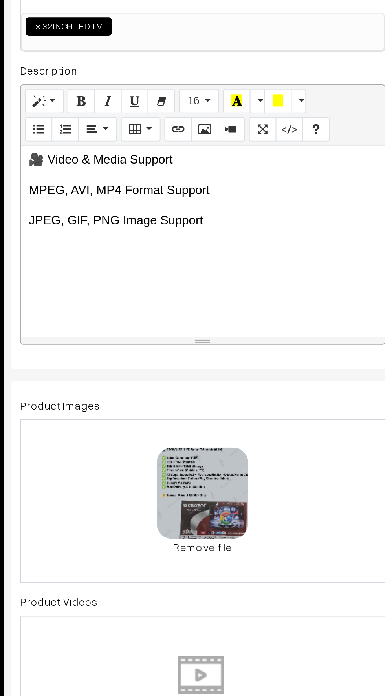
click at [137, 309] on p at bounding box center [208, 311] width 179 height 9
click at [139, 324] on p at bounding box center [208, 327] width 179 height 9
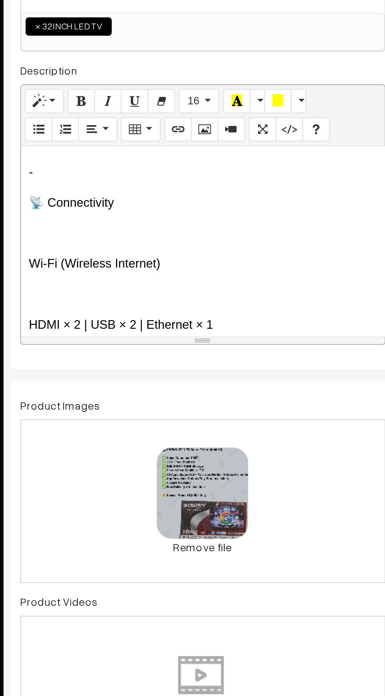
scroll to position [476, 0]
click at [142, 325] on div "📺 CROWN 32” Full HD Android Smart TV (2025 Model) 🇮🇳 मेड इन इंडिया | Latest Goo…" at bounding box center [208, 291] width 187 height 98
click at [133, 311] on div "📺 CROWN 32” Full HD Android Smart TV (2025 Model) 🇮🇳 मेड इन इंडिया | Latest Goo…" at bounding box center [208, 291] width 187 height 98
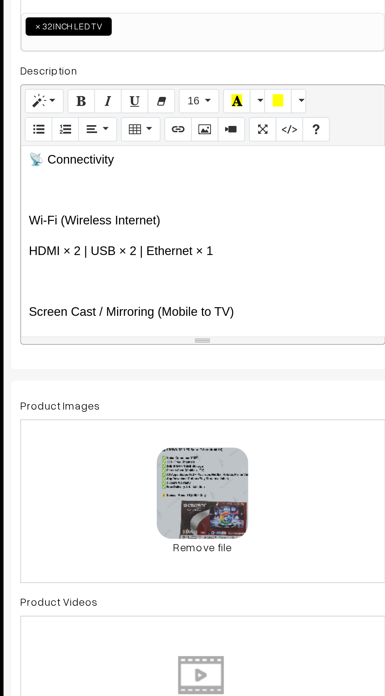
scroll to position [518, 0]
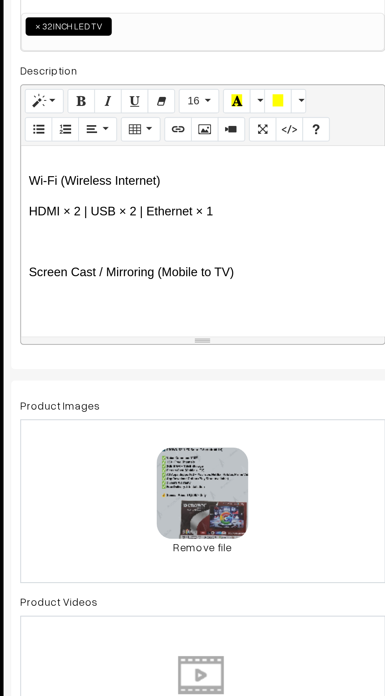
click at [135, 287] on p at bounding box center [208, 291] width 179 height 9
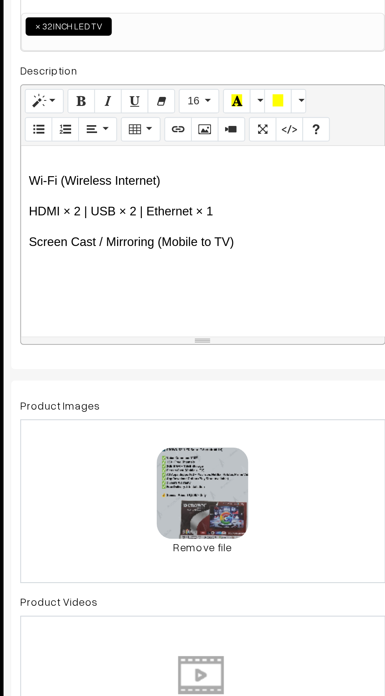
click at [137, 312] on div "📺 CROWN 32” Full HD Android Smart TV (2025 Model) 🇮🇳 मेड इन इंडिया | Latest Goo…" at bounding box center [208, 291] width 187 height 98
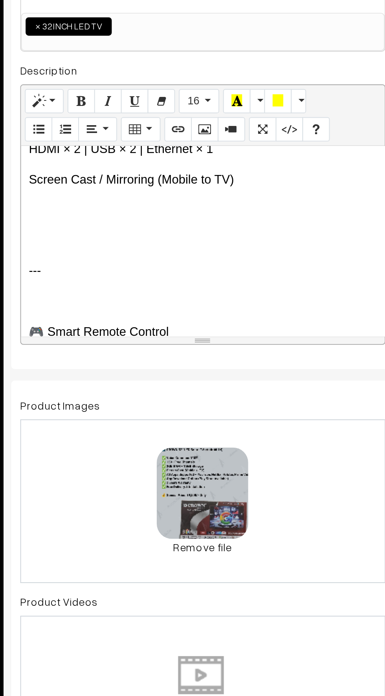
scroll to position [550, 0]
click at [143, 314] on div "📺 CROWN 32” Full HD Android Smart TV (2025 Model) 🇮🇳 मेड इन इंडिया | Latest Goo…" at bounding box center [208, 291] width 187 height 98
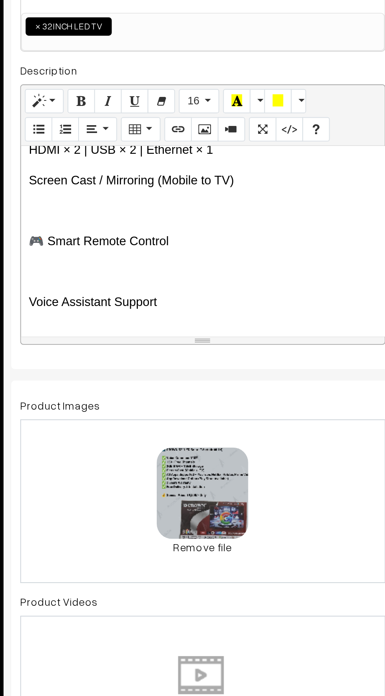
click at [137, 307] on p at bounding box center [208, 306] width 179 height 9
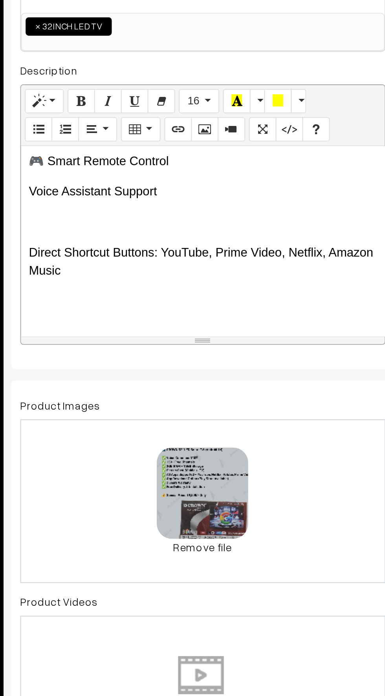
scroll to position [589, 0]
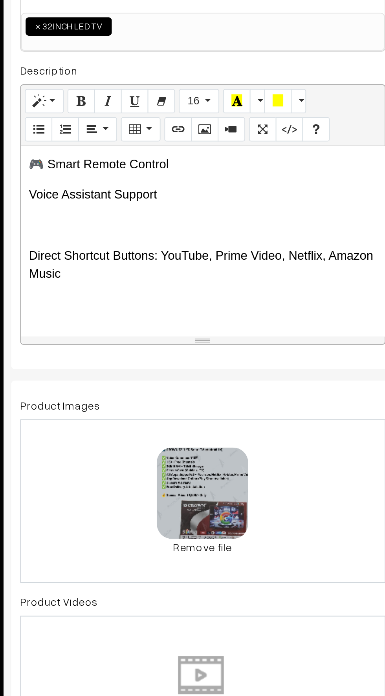
click at [137, 279] on p at bounding box center [208, 282] width 179 height 9
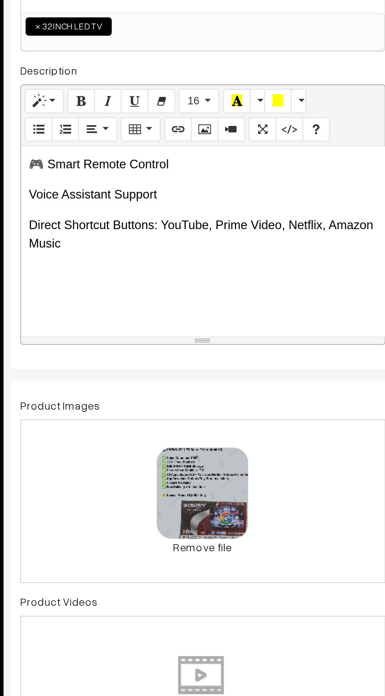
click at [134, 307] on p at bounding box center [208, 307] width 179 height 9
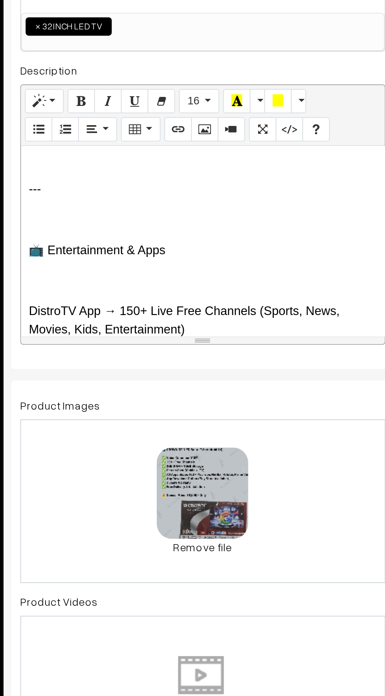
scroll to position [662, 0]
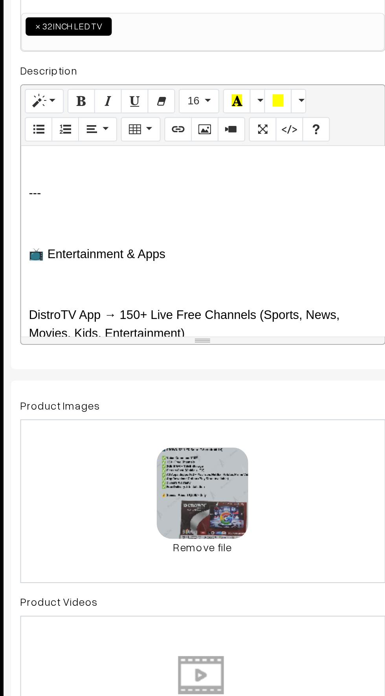
click at [145, 276] on div "📺 CROWN 32” Full HD Android Smart TV (2025 Model) 🇮🇳 मेड इन इंडिया | Latest Goo…" at bounding box center [208, 291] width 187 height 98
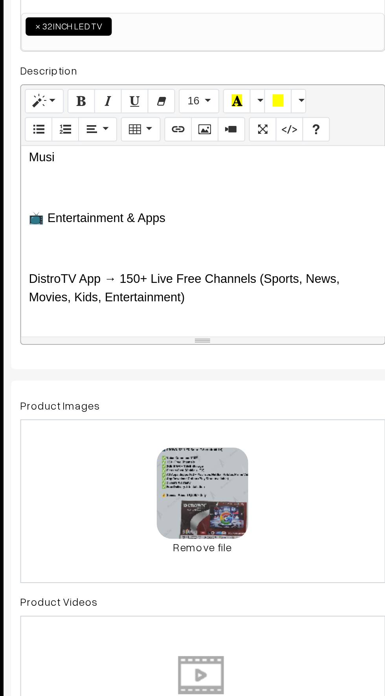
scroll to position [628, 0]
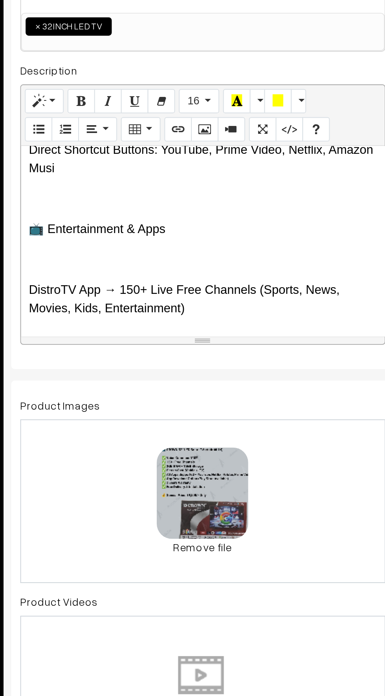
click at [134, 299] on p at bounding box center [208, 300] width 179 height 9
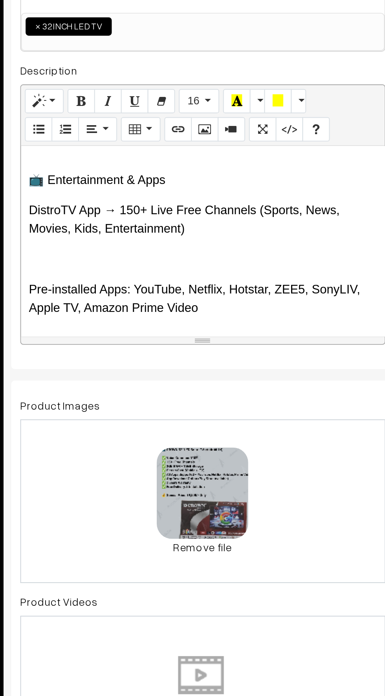
scroll to position [653, 0]
click at [140, 301] on p at bounding box center [208, 300] width 179 height 9
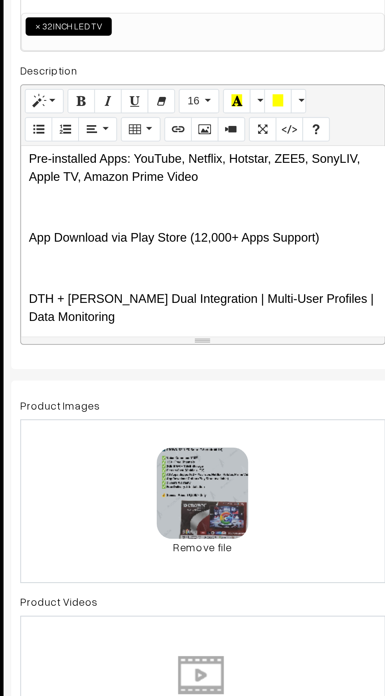
scroll to position [706, 0]
click at [133, 274] on p at bounding box center [208, 273] width 179 height 9
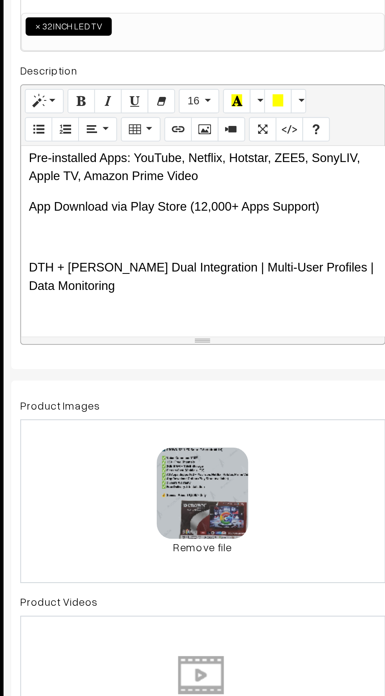
click at [135, 286] on p at bounding box center [208, 289] width 179 height 9
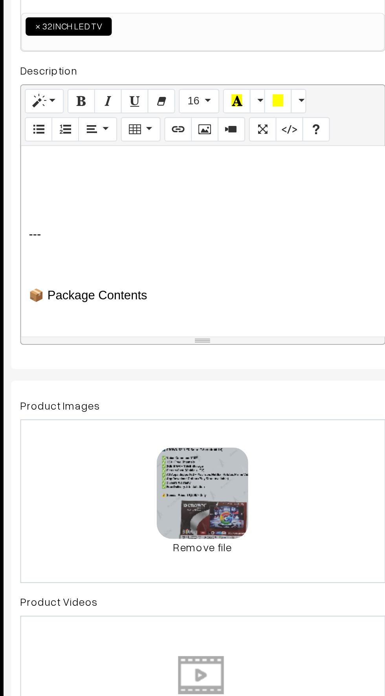
scroll to position [783, 0]
click at [146, 291] on div "📺 CROWN 32” Full HD Android Smart TV (2025 Model) 🇮🇳 मेड इन इंडिया | Latest Goo…" at bounding box center [208, 291] width 187 height 98
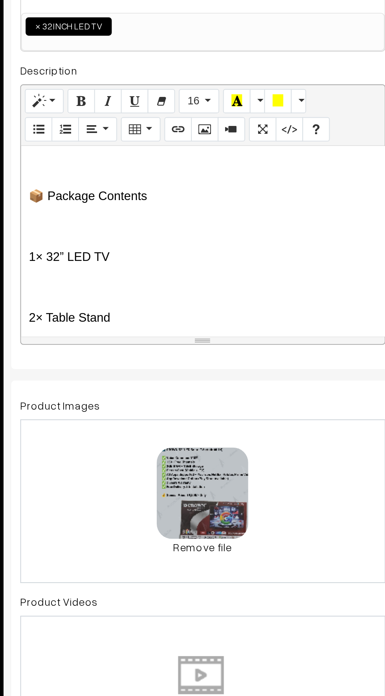
scroll to position [774, 0]
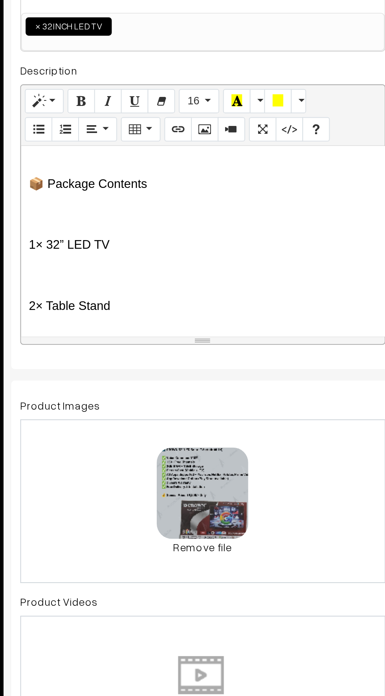
click at [131, 276] on p at bounding box center [208, 277] width 179 height 9
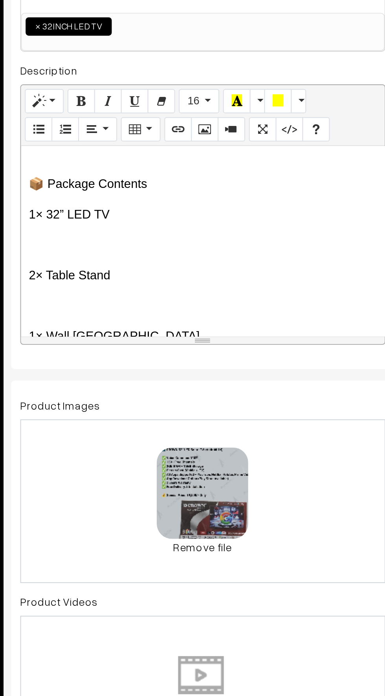
click at [133, 288] on p at bounding box center [208, 292] width 179 height 9
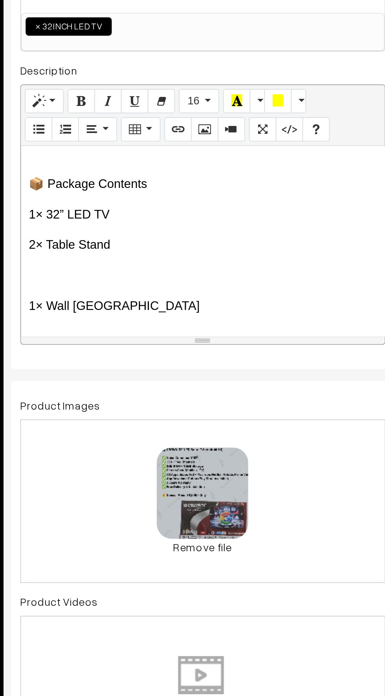
click at [143, 312] on p at bounding box center [208, 308] width 179 height 9
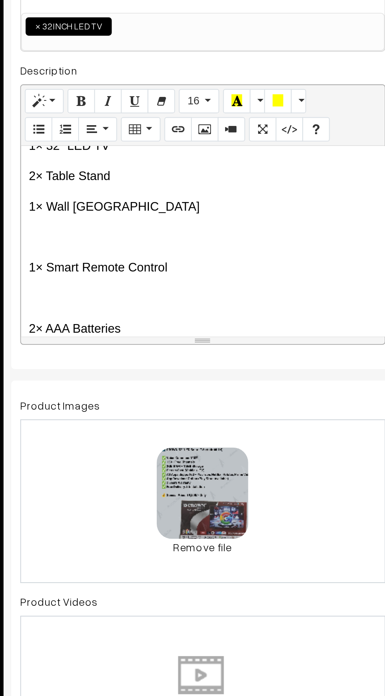
scroll to position [808, 0]
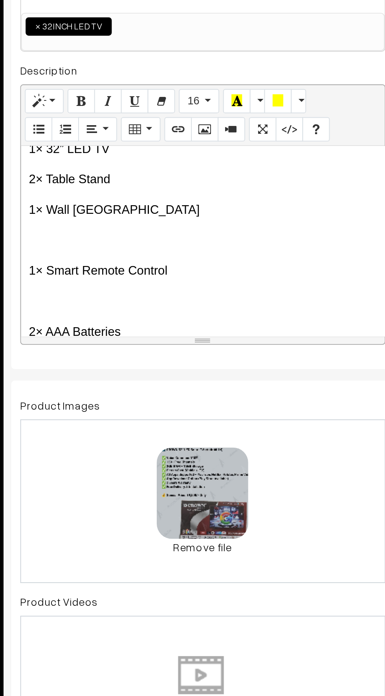
click at [144, 290] on p at bounding box center [208, 290] width 179 height 9
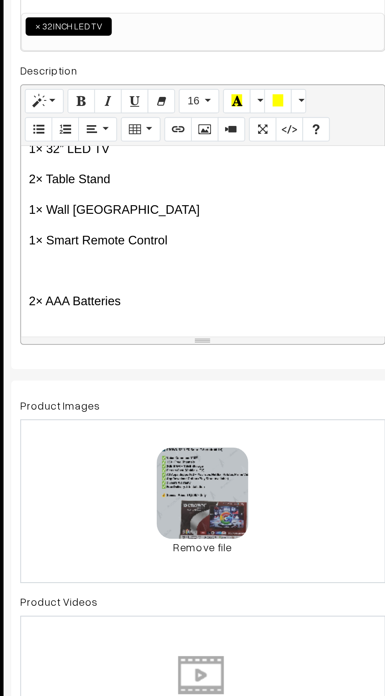
click at [144, 312] on div "📺 CROWN 32” Full HD Android Smart TV (2025 Model) 🇮🇳 मेड इन इंडिया | Latest Goo…" at bounding box center [208, 291] width 187 height 98
click at [135, 299] on div "📺 CROWN 32” Full HD Android Smart TV (2025 Model) 🇮🇳 मेड इन इंडिया | Latest Goo…" at bounding box center [208, 291] width 187 height 98
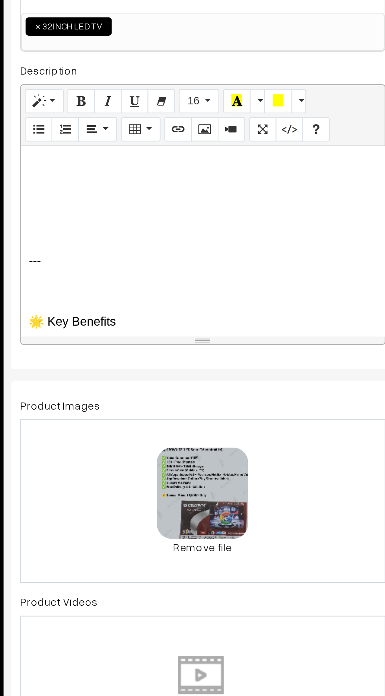
scroll to position [876, 0]
click at [150, 308] on div "📺 CROWN 32” Full HD Android Smart TV (2025 Model) 🇮🇳 मेड इन इंडिया | Latest Goo…" at bounding box center [208, 291] width 187 height 98
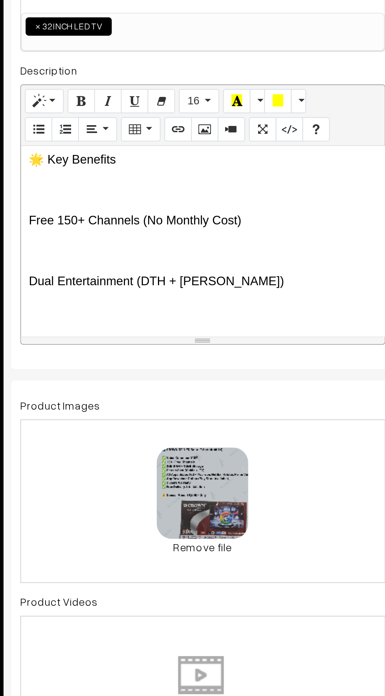
scroll to position [882, 0]
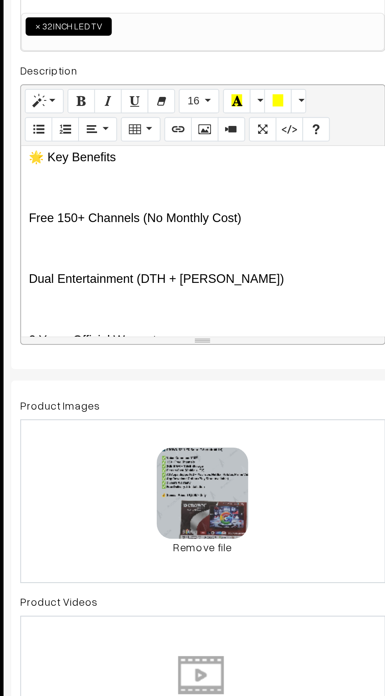
click at [130, 303] on div "📺 CROWN 32” Full HD Android Smart TV (2025 Model) 🇮🇳 मेड इन इंडिया | Latest Goo…" at bounding box center [208, 291] width 187 height 98
click at [124, 292] on p at bounding box center [208, 294] width 179 height 9
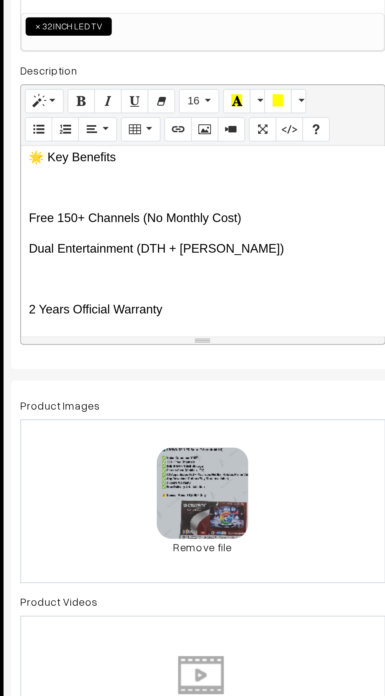
click at [133, 310] on p at bounding box center [208, 310] width 179 height 9
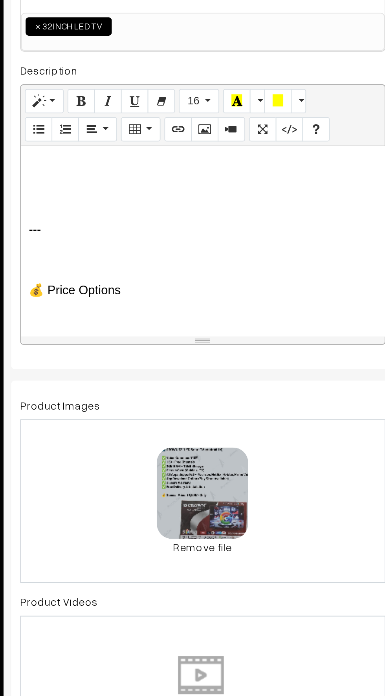
scroll to position [1003, 0]
click at [133, 292] on div "📺 CROWN 32” Full HD Android Smart TV (2025 Model) 🇮🇳 मेड इन इंडिया | Latest Goo…" at bounding box center [208, 291] width 187 height 98
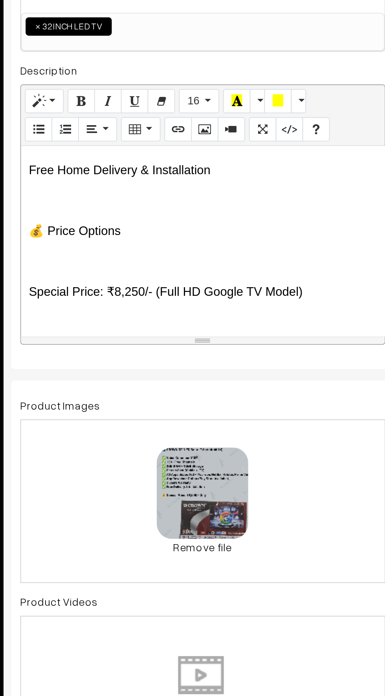
scroll to position [978, 0]
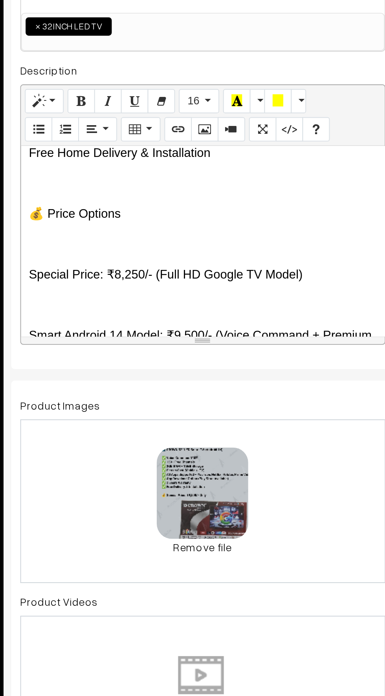
click at [140, 292] on p at bounding box center [208, 292] width 179 height 9
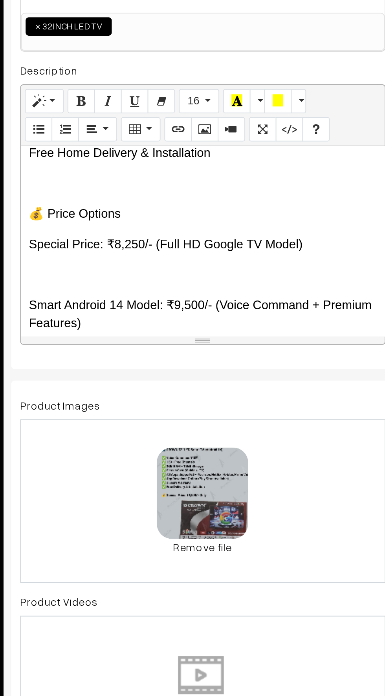
click at [133, 315] on div "📺 CROWN 32” Full HD Android Smart TV (2025 Model) 🇮🇳 मेड इन इंडिया | Latest Goo…" at bounding box center [208, 291] width 187 height 98
click at [130, 296] on p "Special Price: ₹8,250/- (Full HD Google TV Model)" at bounding box center [208, 292] width 179 height 9
click at [127, 309] on p at bounding box center [208, 308] width 179 height 9
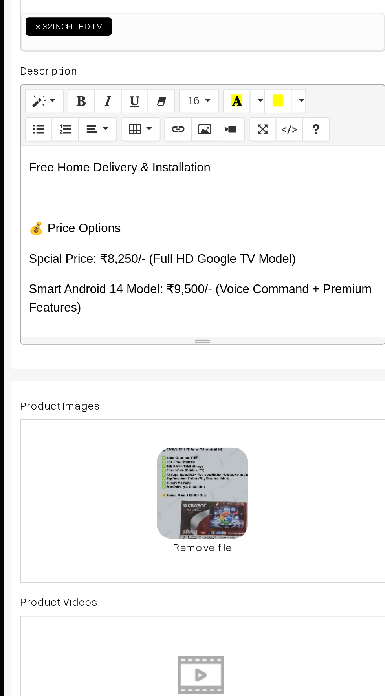
click at [266, 301] on p "Spcial Price: ₹8,250/- (Full HD Google TV Model)" at bounding box center [208, 299] width 179 height 9
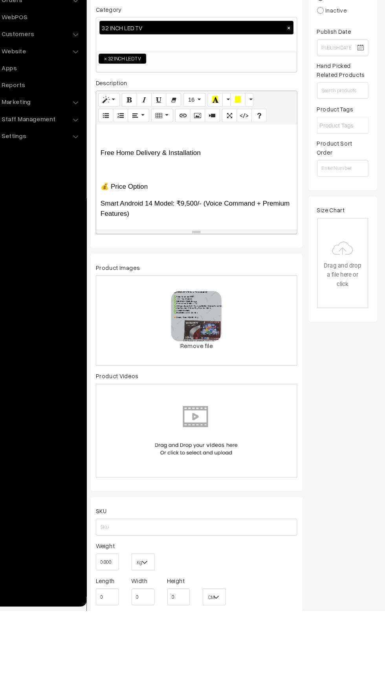
scroll to position [0, 0]
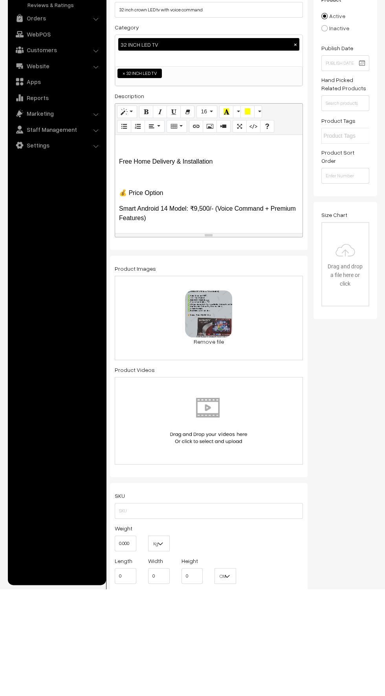
click at [142, 341] on div "resize" at bounding box center [208, 343] width 187 height 4
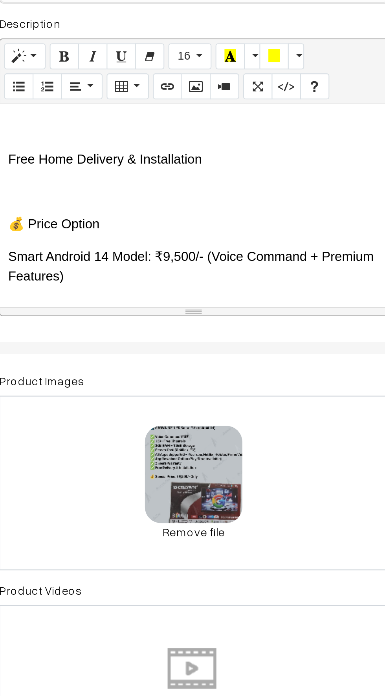
click at [179, 270] on p "Free Home Delivery & Installation" at bounding box center [208, 268] width 179 height 9
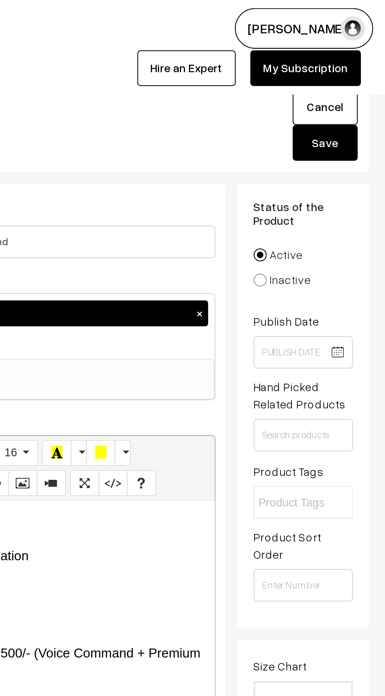
click at [354, 70] on button "Save" at bounding box center [355, 68] width 31 height 17
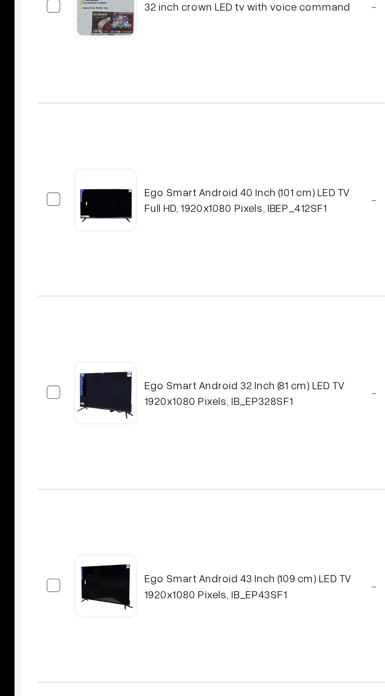
scroll to position [7, 0]
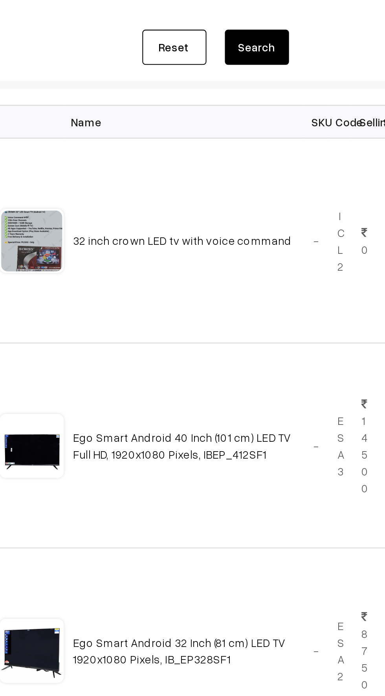
click at [161, 219] on div at bounding box center [154, 219] width 30 height 30
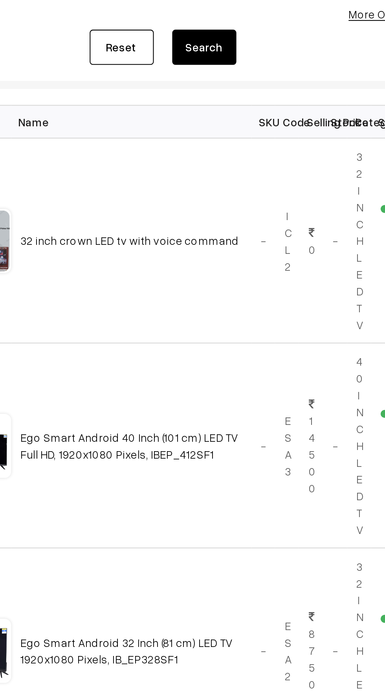
scroll to position [7, 0]
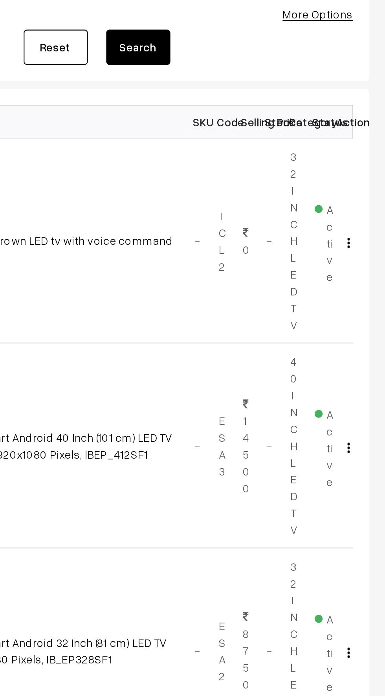
click at [366, 219] on img "button" at bounding box center [366, 219] width 1 height 5
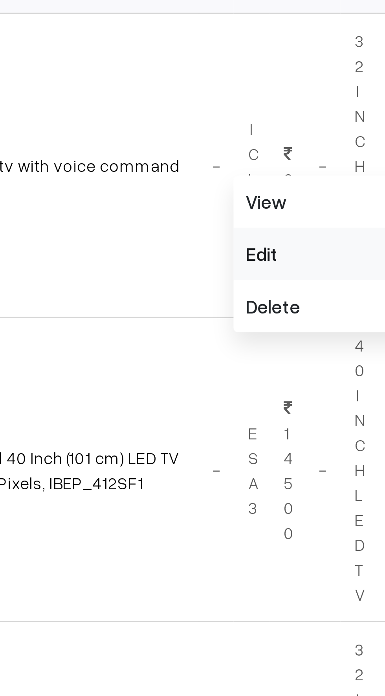
click at [305, 249] on link "Edit" at bounding box center [331, 247] width 67 height 17
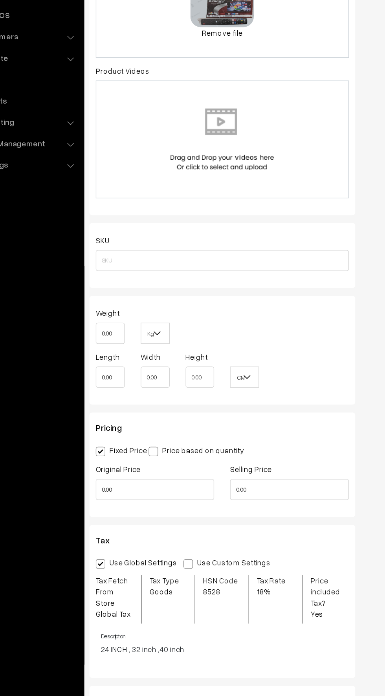
scroll to position [295, 0]
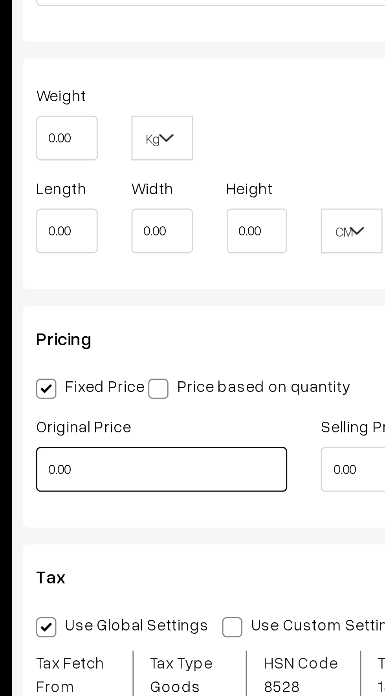
click at [142, 493] on input "0.00" at bounding box center [159, 494] width 88 height 16
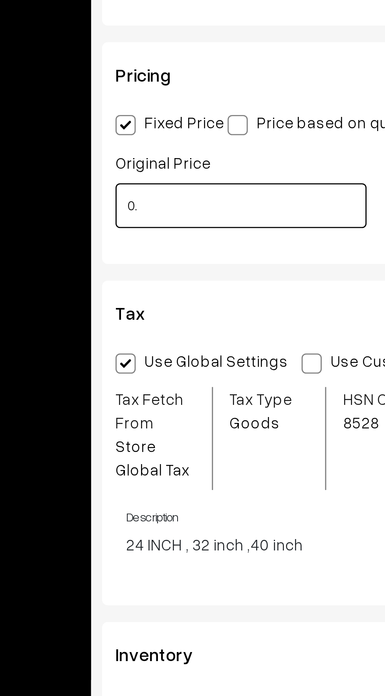
type input "0"
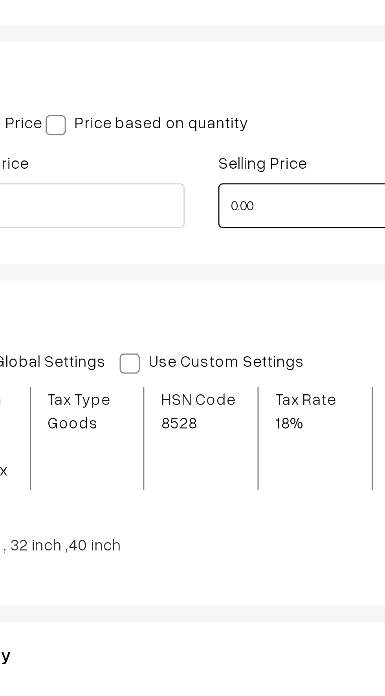
click at [227, 495] on input "0.00" at bounding box center [253, 494] width 88 height 16
type input "14000.00"
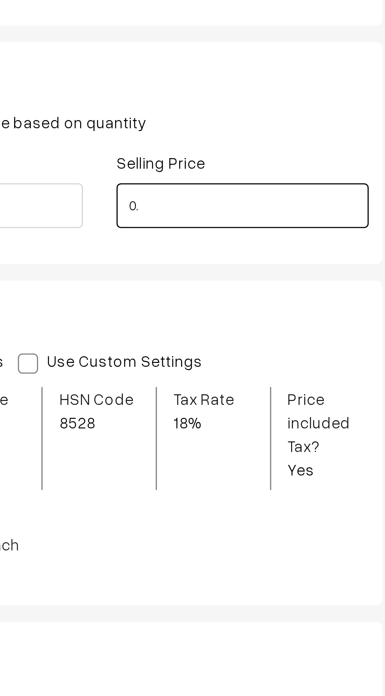
type input "0"
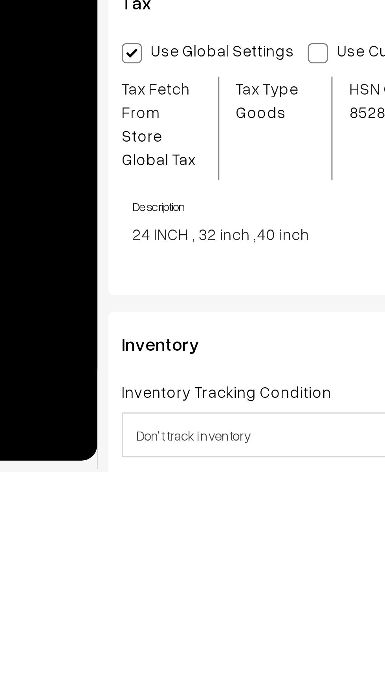
scroll to position [295, 0]
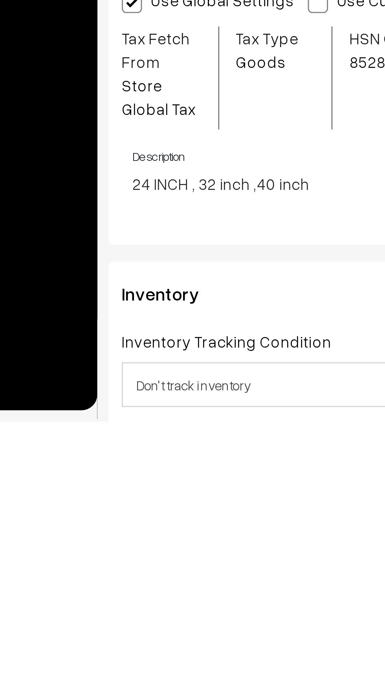
click at [129, 617] on div "Use Global Settings Use Custom Settings Skip Adding Tax Tax Fetch From Store Gl…" at bounding box center [209, 585] width 188 height 83
type input "9500.00"
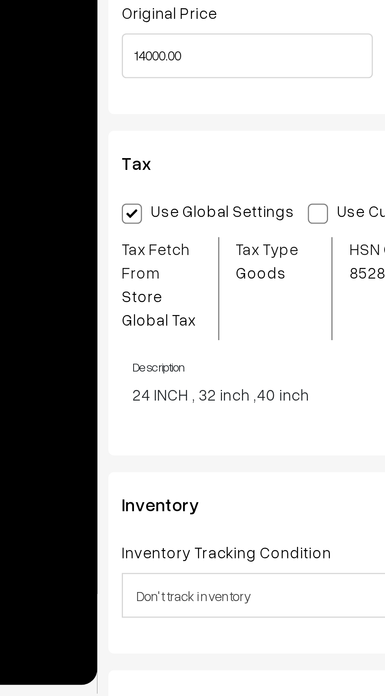
scroll to position [317, 0]
click at [138, 593] on p "24 INCH , 32 inch ,40 inch" at bounding box center [211, 590] width 184 height 8
click at [181, 526] on span at bounding box center [183, 526] width 7 height 7
click at [181, 526] on input "Use Custom Settings" at bounding box center [182, 525] width 5 height 5
radio input "true"
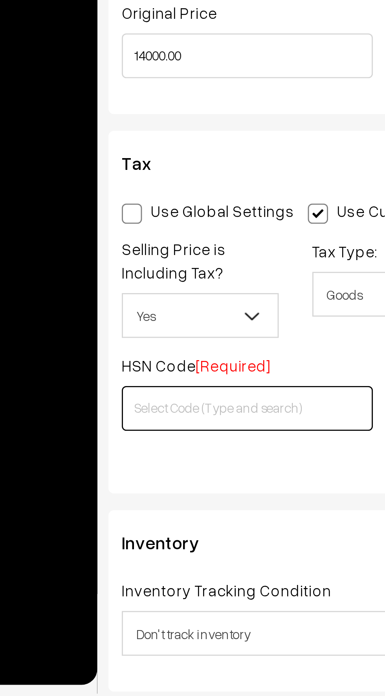
click at [124, 596] on input "text" at bounding box center [159, 595] width 88 height 16
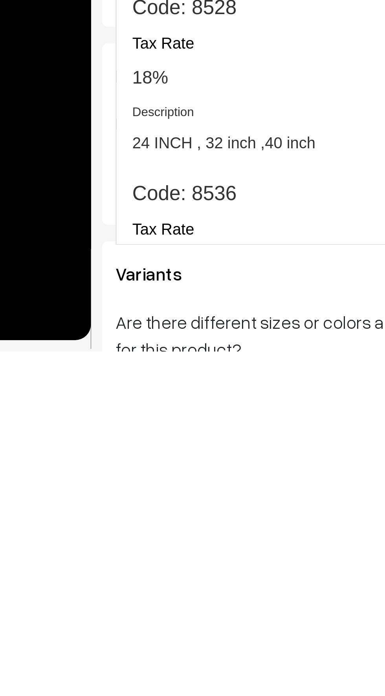
scroll to position [770, 0]
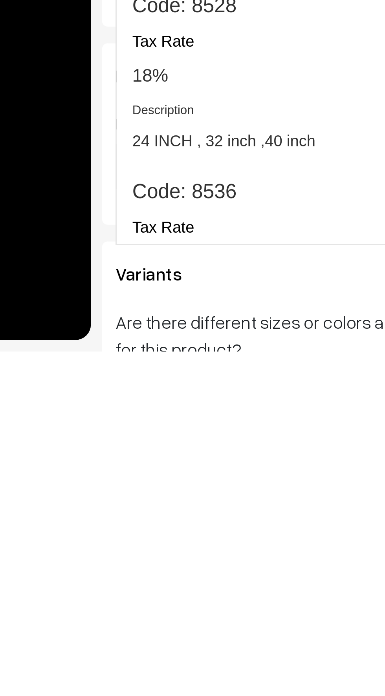
click at [127, 622] on span "24 INCH , 32 inch ,40 inch" at bounding box center [152, 622] width 64 height 8
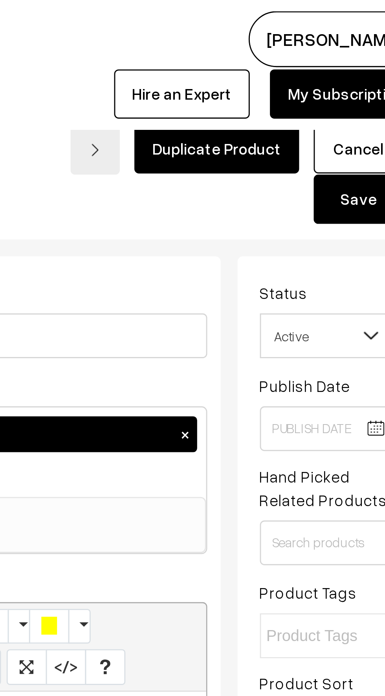
scroll to position [0, 0]
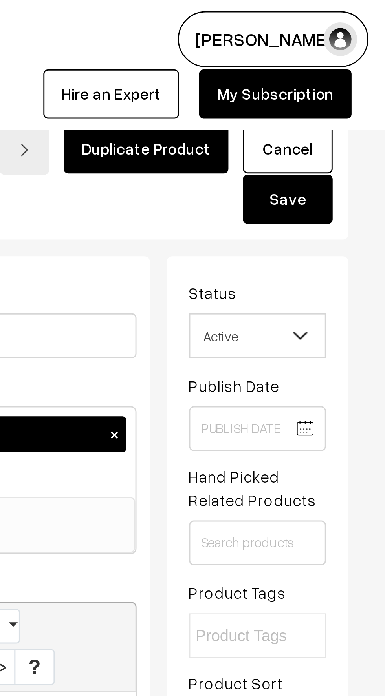
type input "8528"
click at [352, 74] on button "Save" at bounding box center [350, 69] width 31 height 17
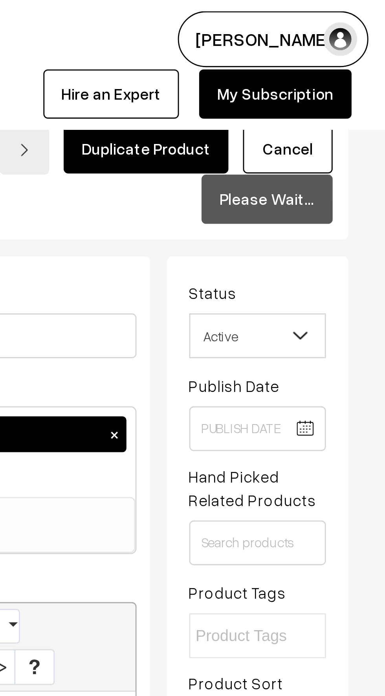
scroll to position [565, 0]
